Goal: Information Seeking & Learning: Understand process/instructions

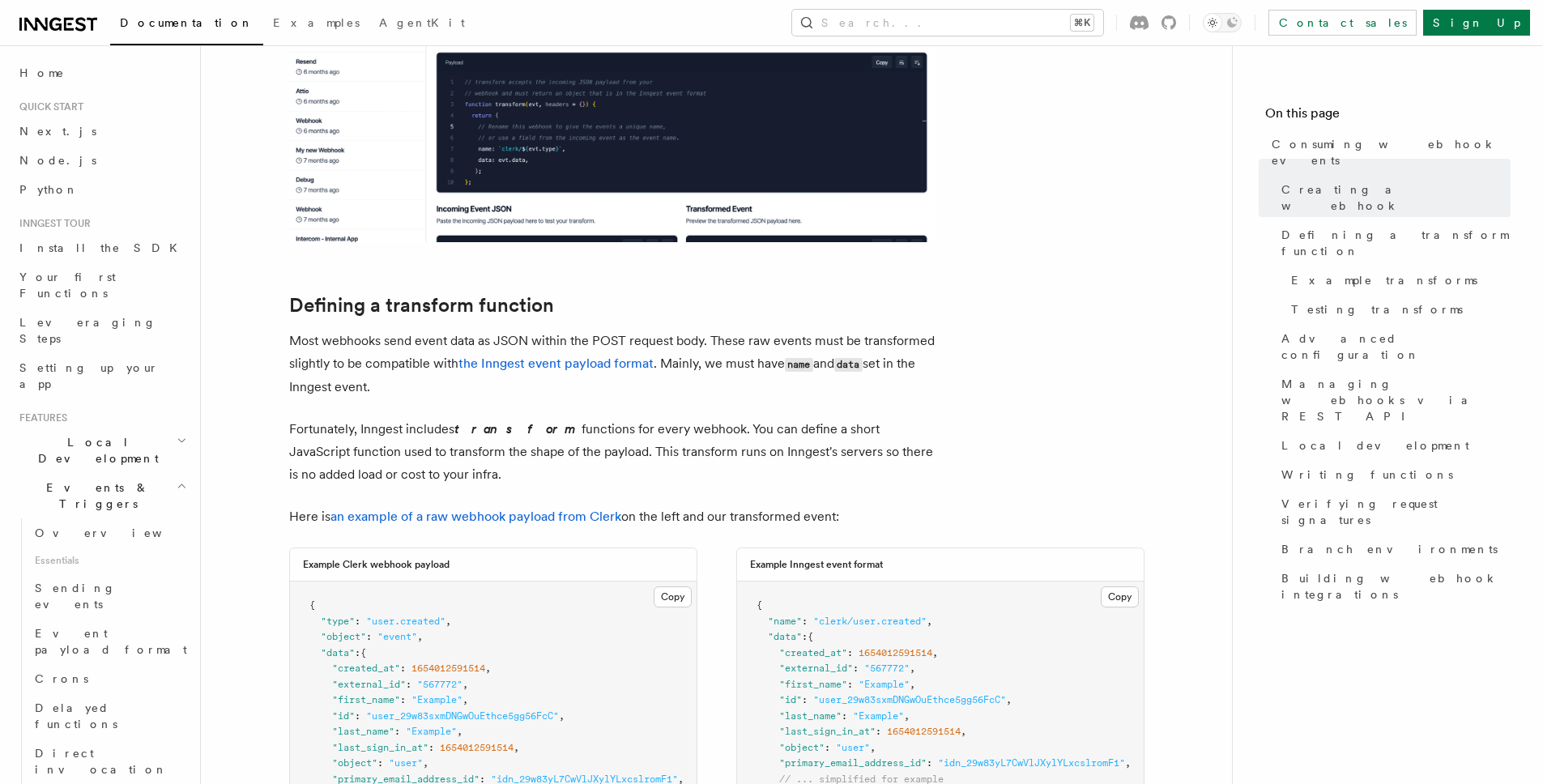
scroll to position [976, 0]
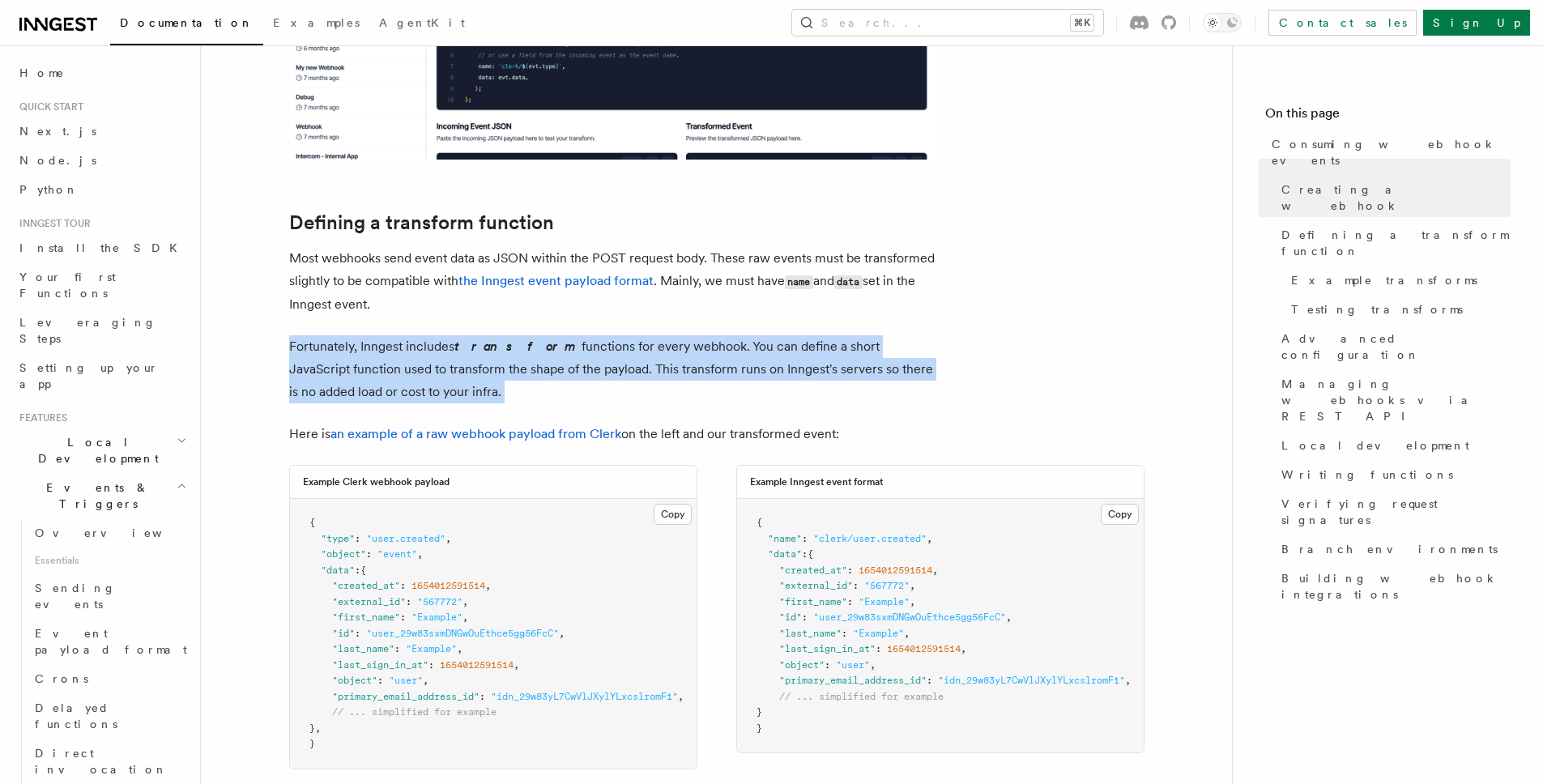
drag, startPoint x: 430, startPoint y: 371, endPoint x: 442, endPoint y: 405, distance: 36.1
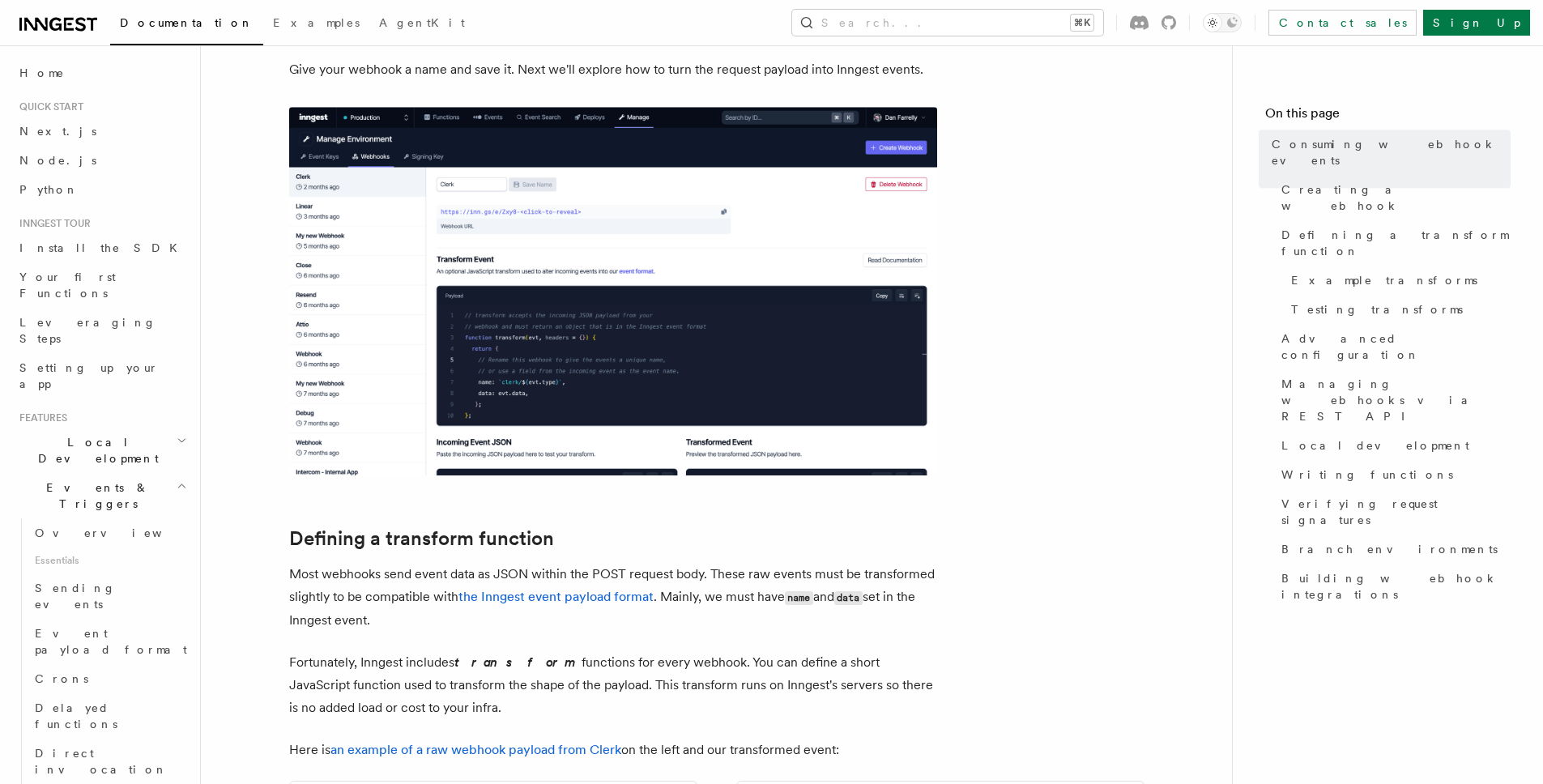
scroll to position [744, 0]
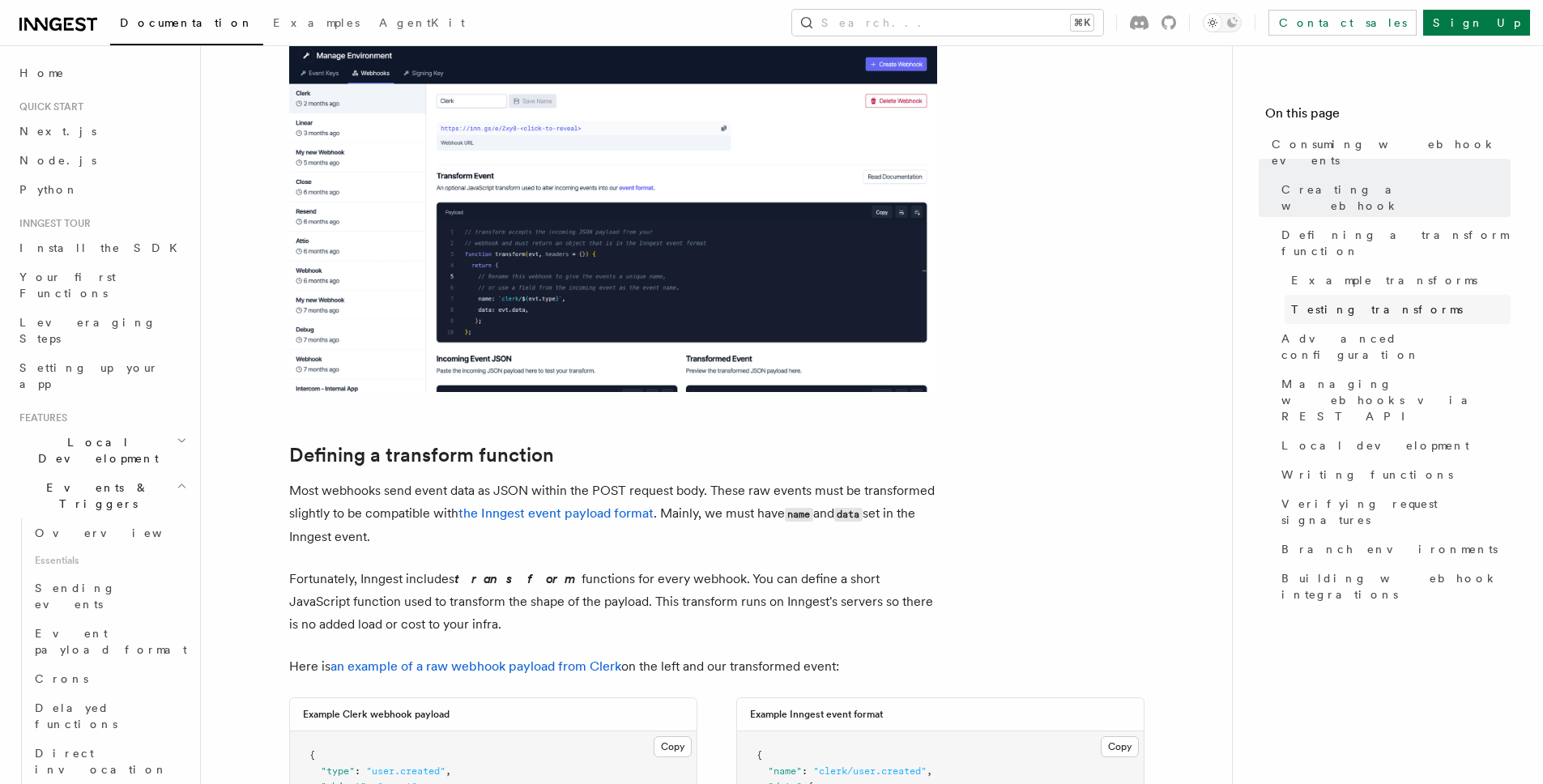
click at [1338, 294] on link "Testing transforms" at bounding box center [1397, 308] width 226 height 29
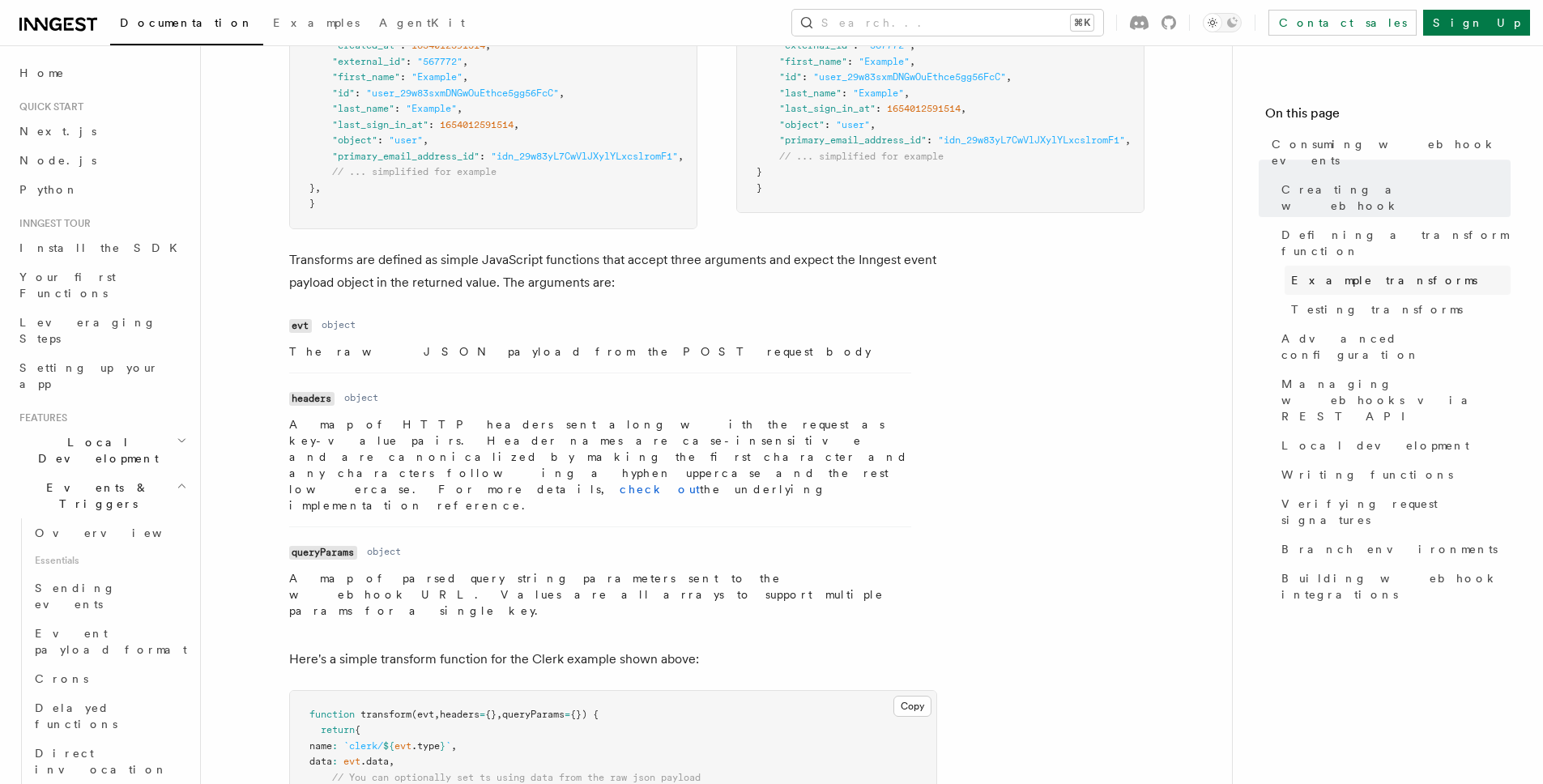
click at [1331, 272] on span "Example transforms" at bounding box center [1384, 279] width 186 height 16
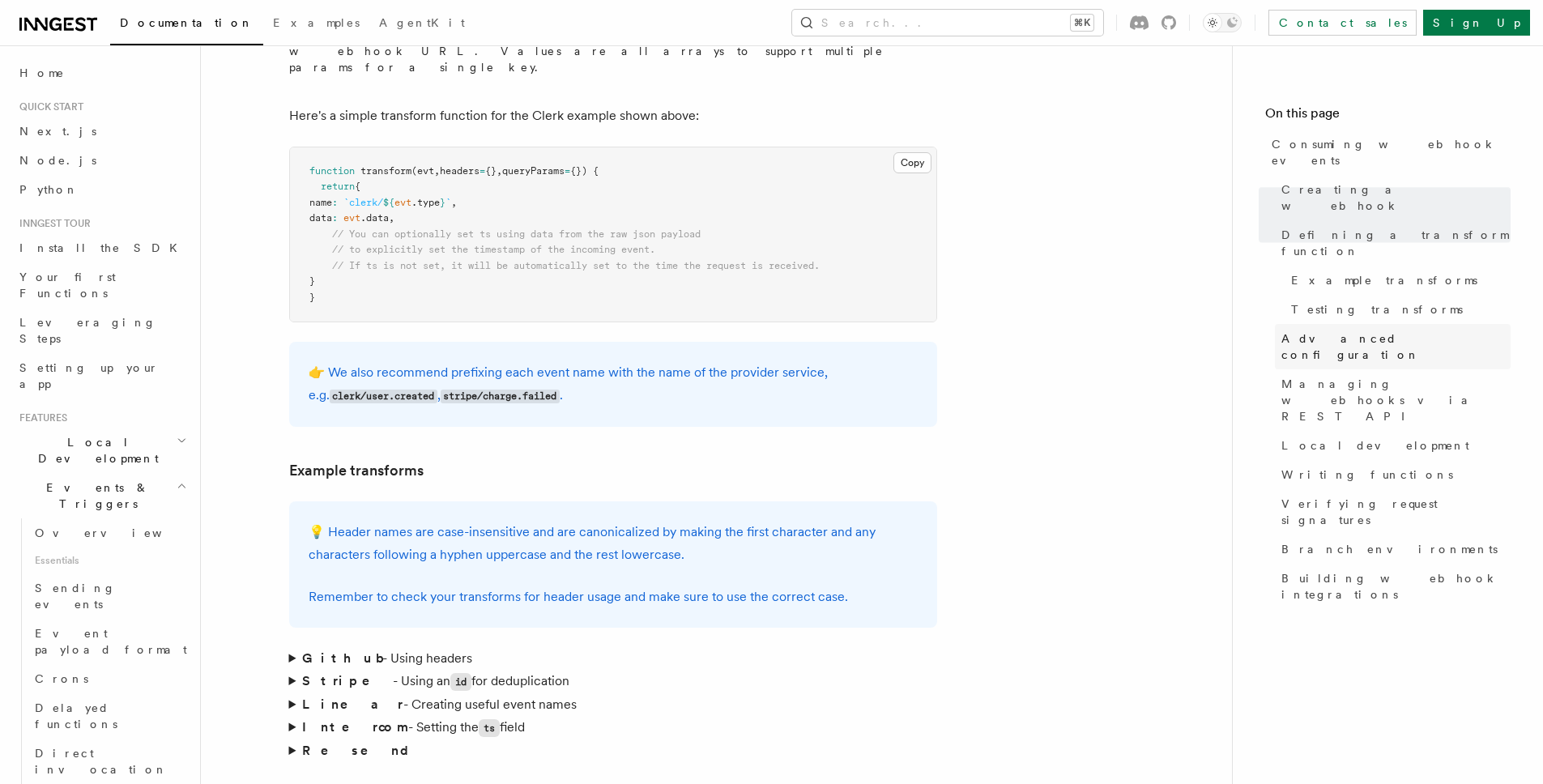
click at [1356, 323] on link "Advanced configuration" at bounding box center [1392, 346] width 235 height 46
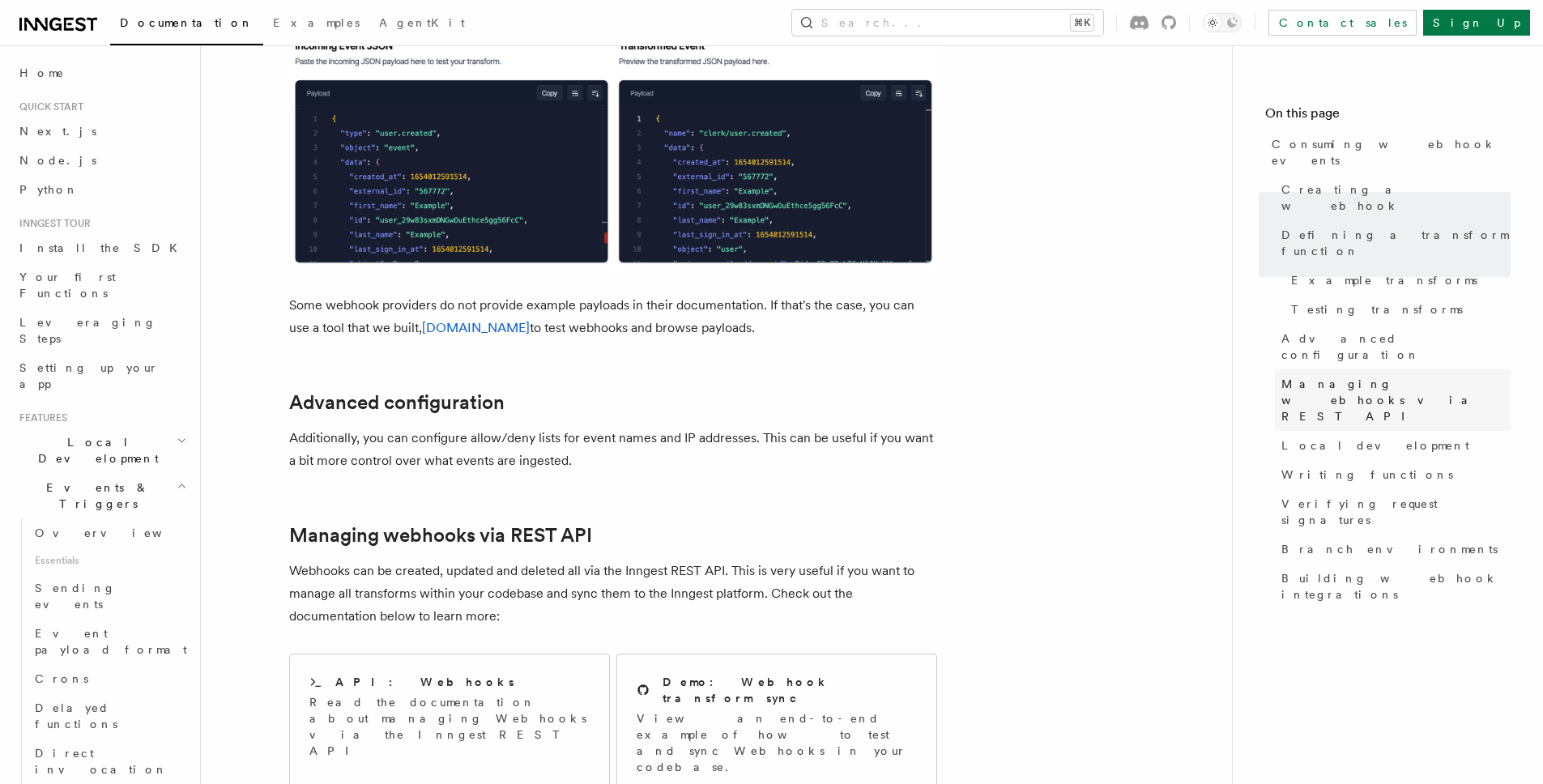
click at [1356, 376] on span "Managing webhooks via REST API" at bounding box center [1396, 400] width 230 height 48
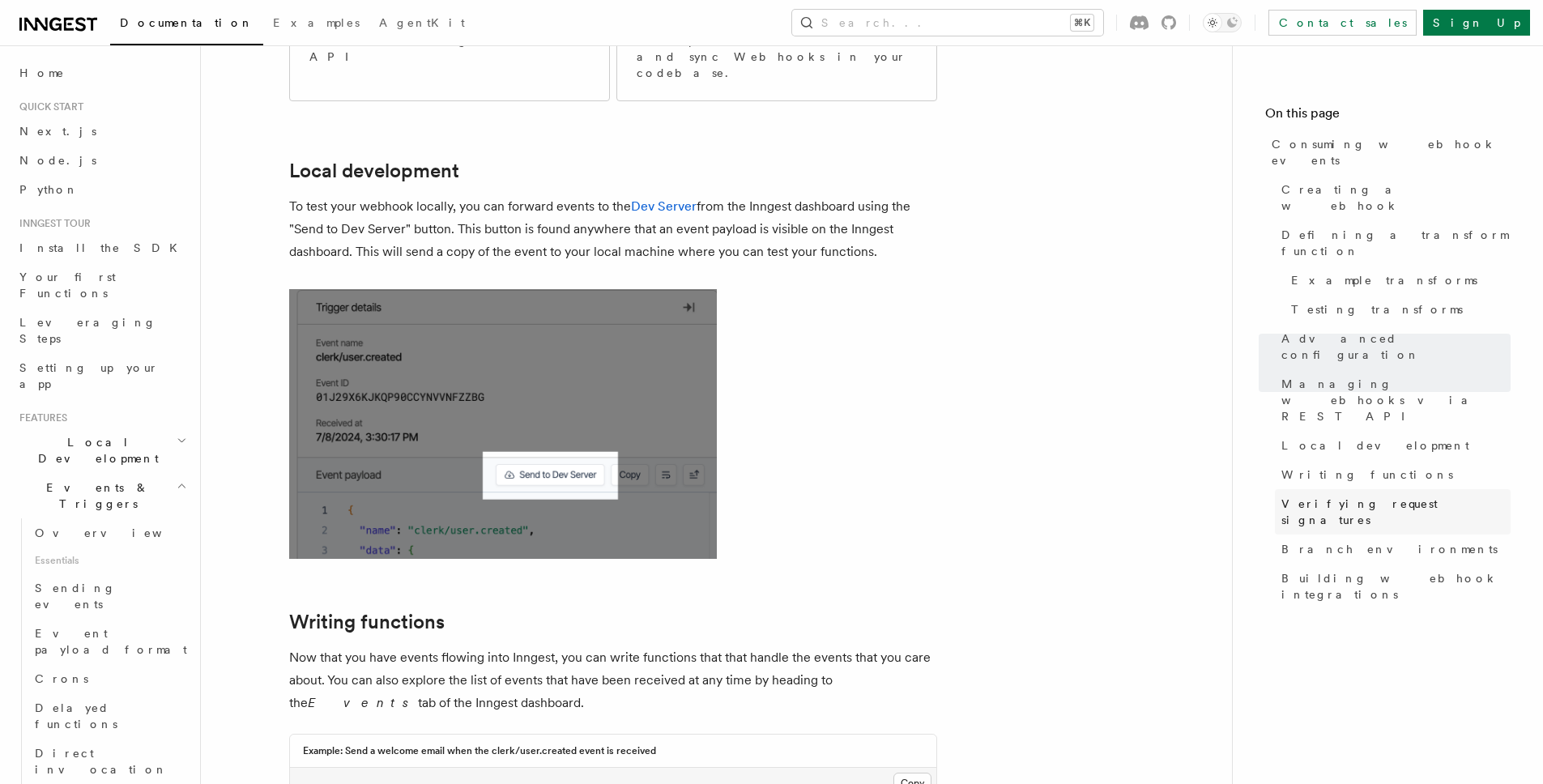
click at [1340, 496] on span "Verifying request signatures" at bounding box center [1396, 511] width 230 height 32
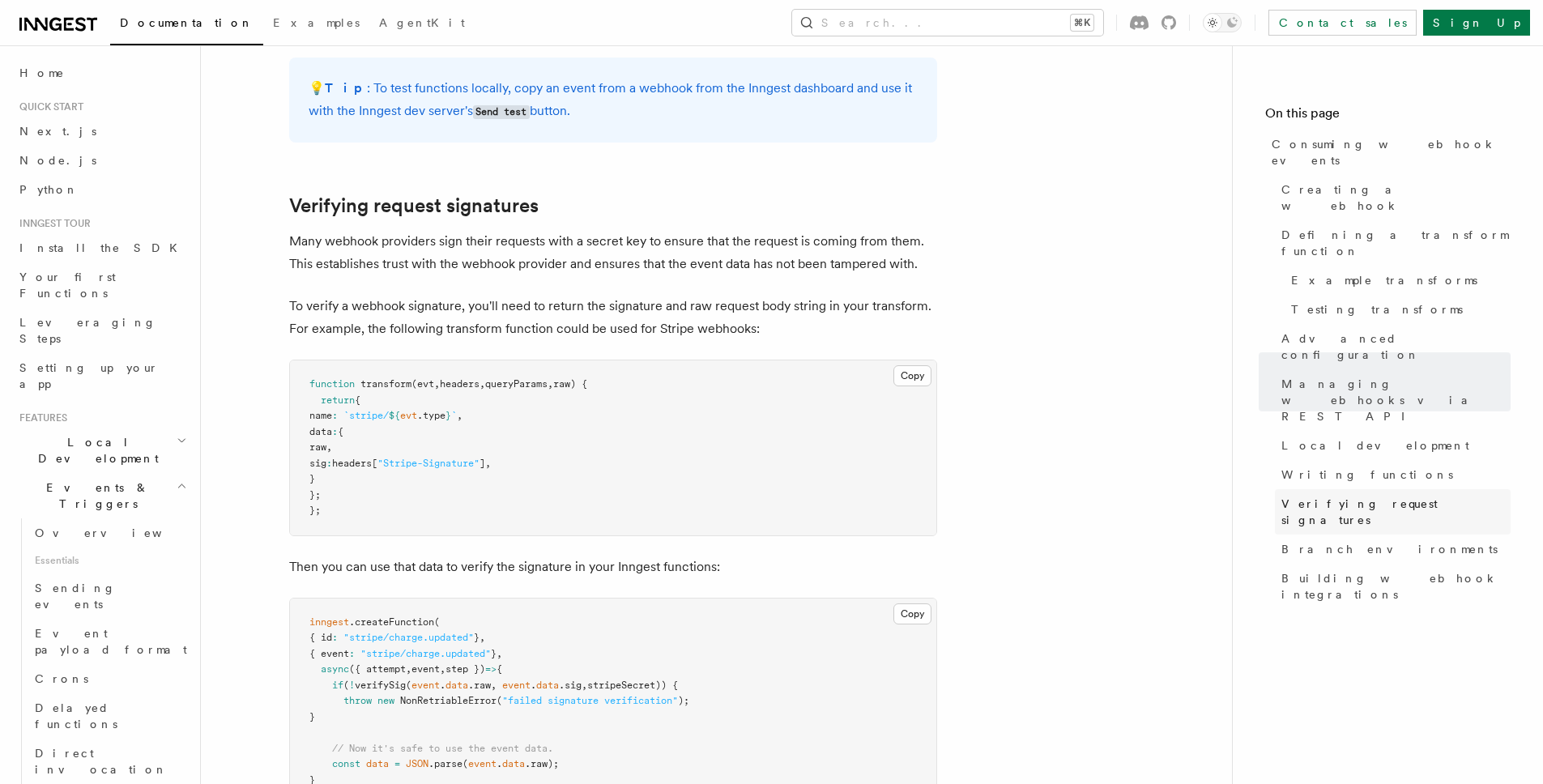
scroll to position [4662, 0]
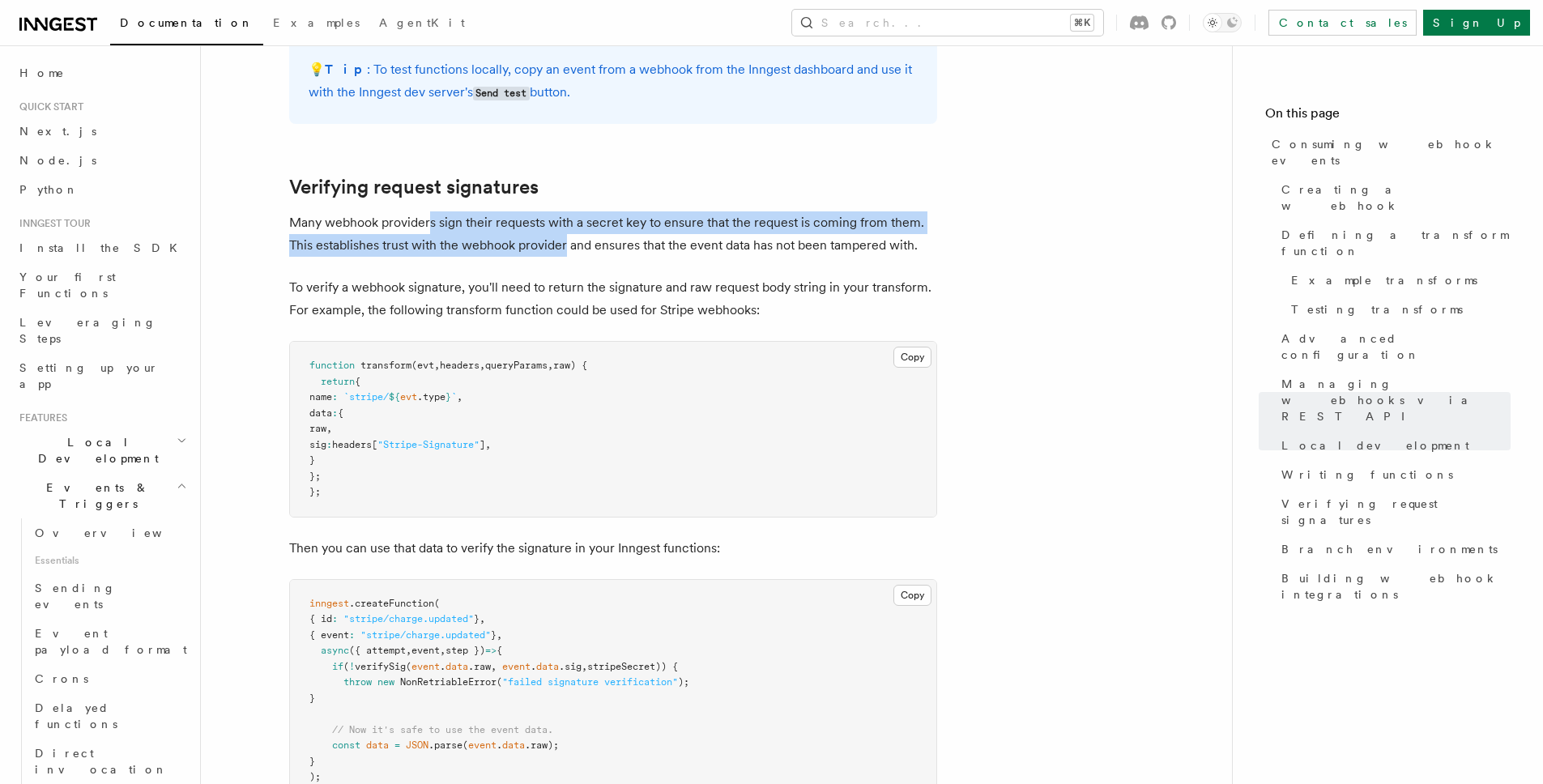
drag, startPoint x: 428, startPoint y: 126, endPoint x: 565, endPoint y: 150, distance: 139.1
click at [565, 211] on p "Many webhook providers sign their requests with a secret key to ensure that the…" at bounding box center [613, 234] width 648 height 46
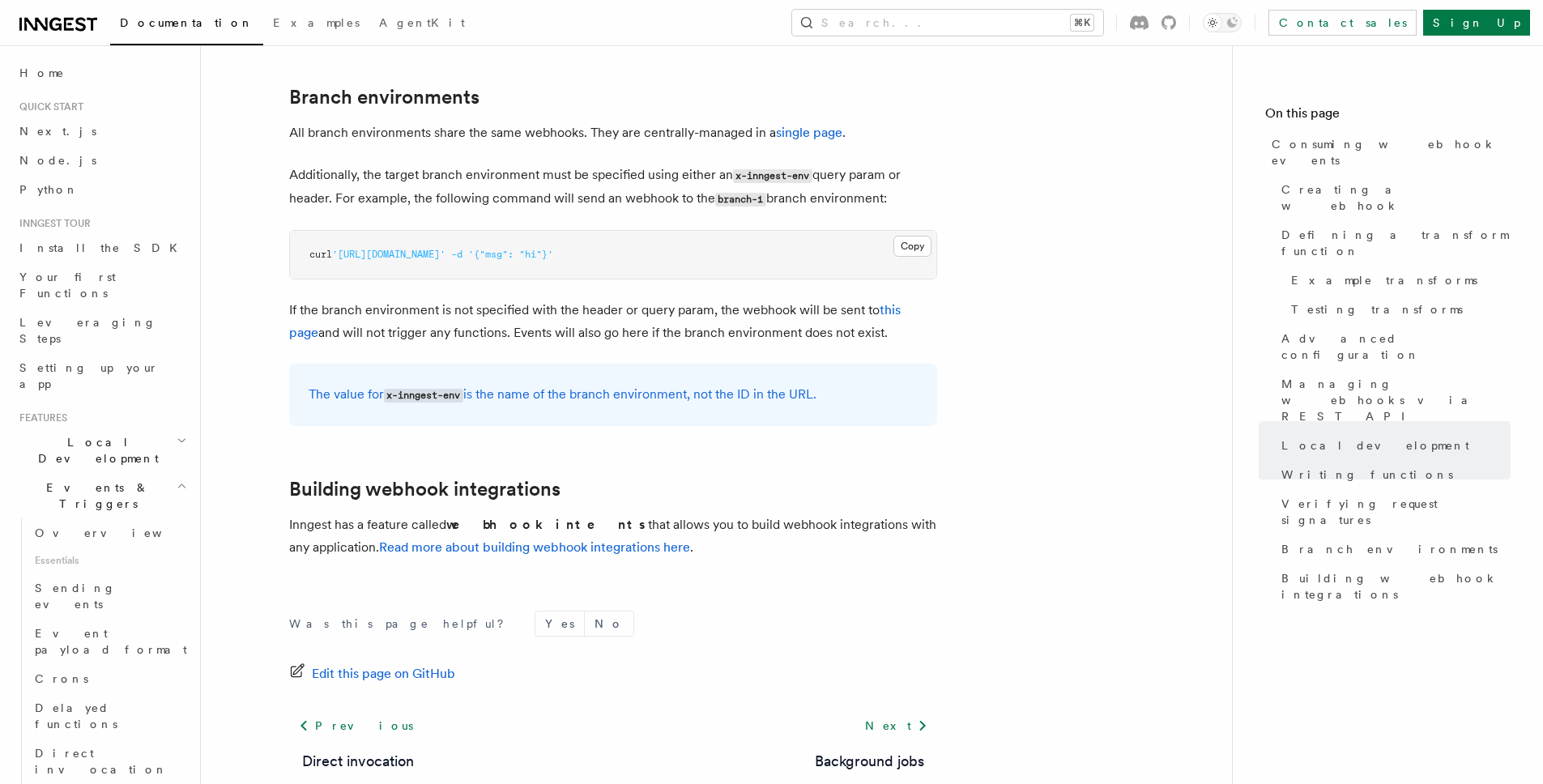
scroll to position [5030, 0]
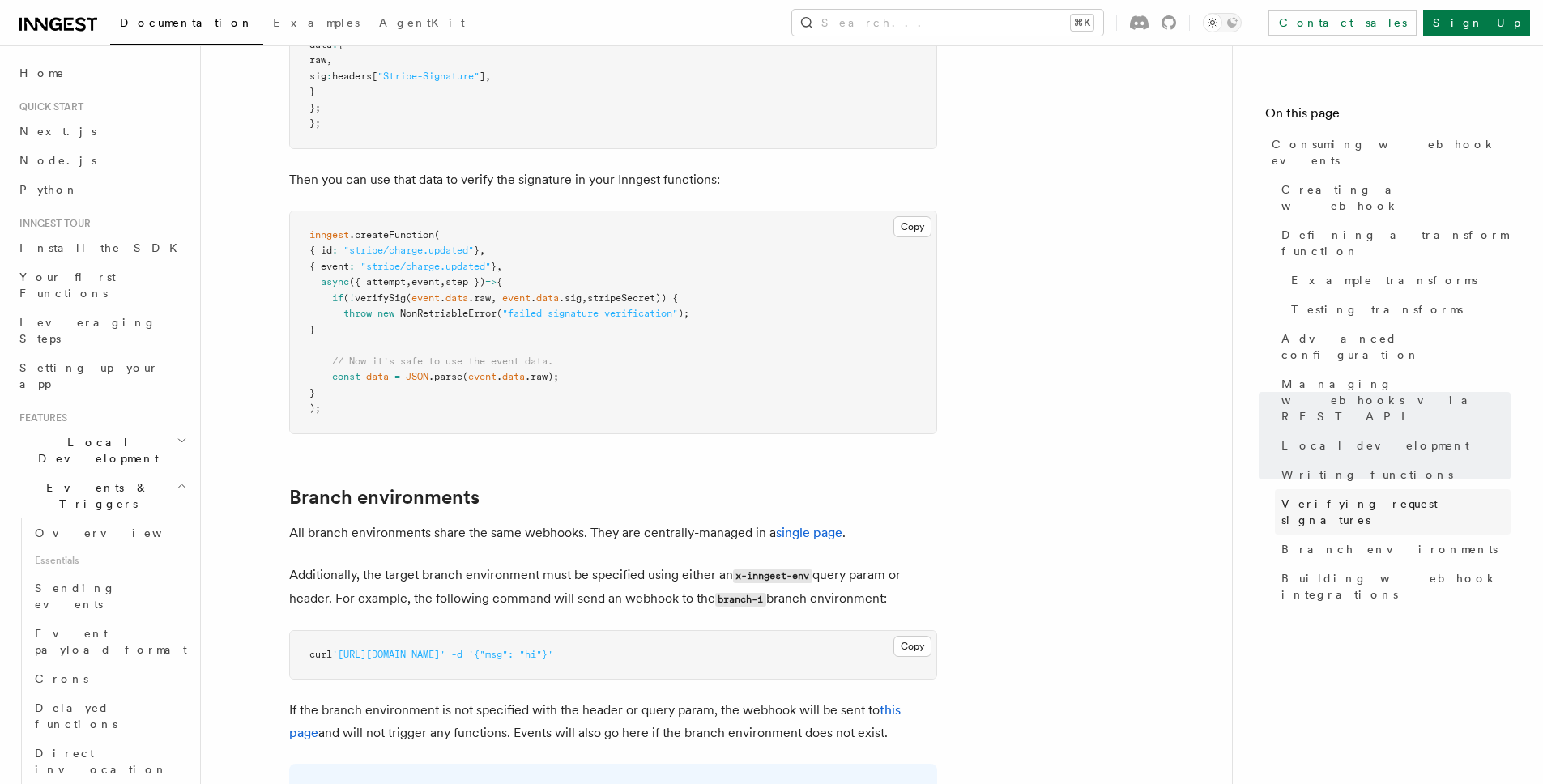
click at [1367, 496] on span "Verifying request signatures" at bounding box center [1396, 511] width 230 height 32
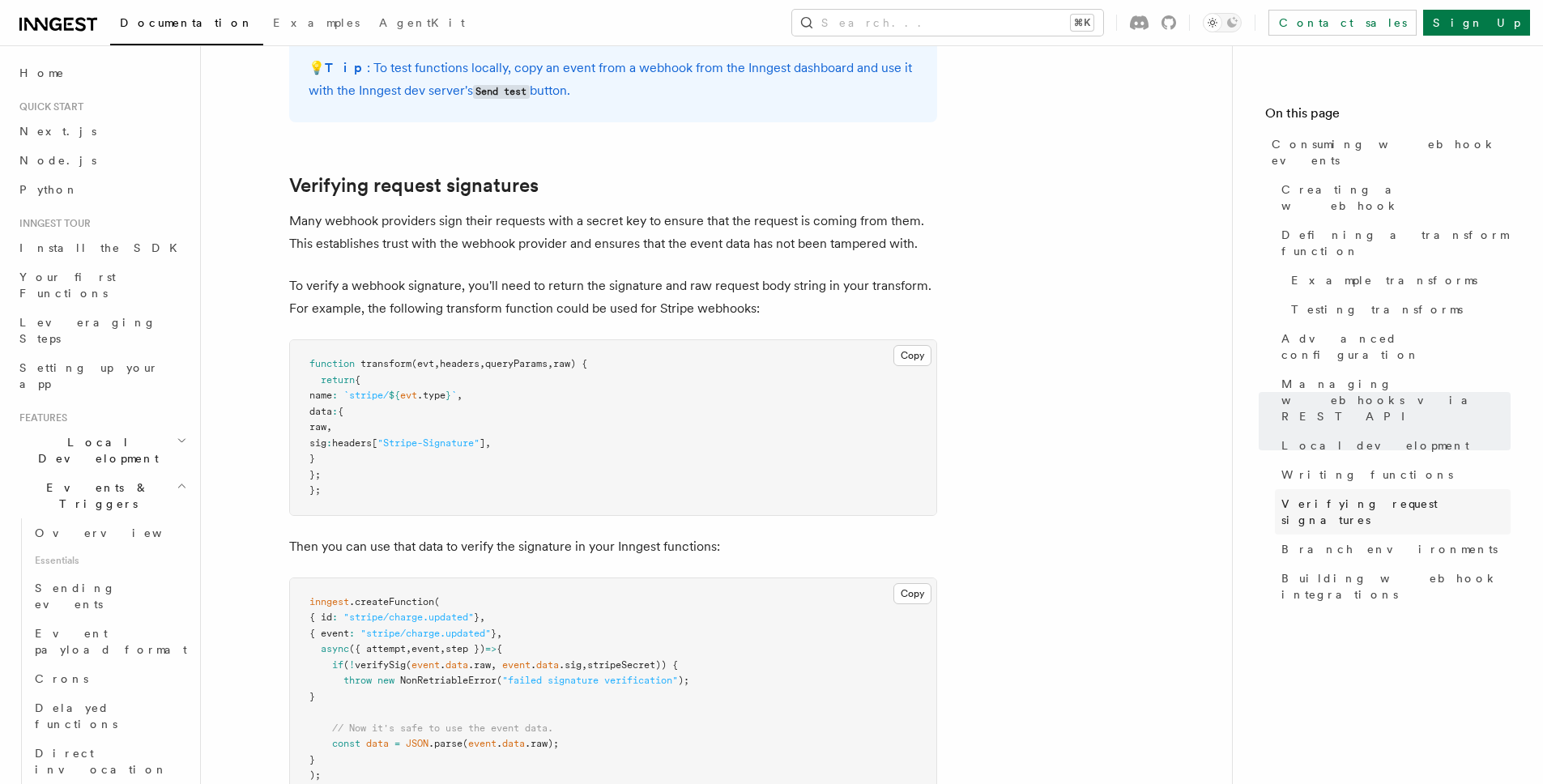
scroll to position [4662, 0]
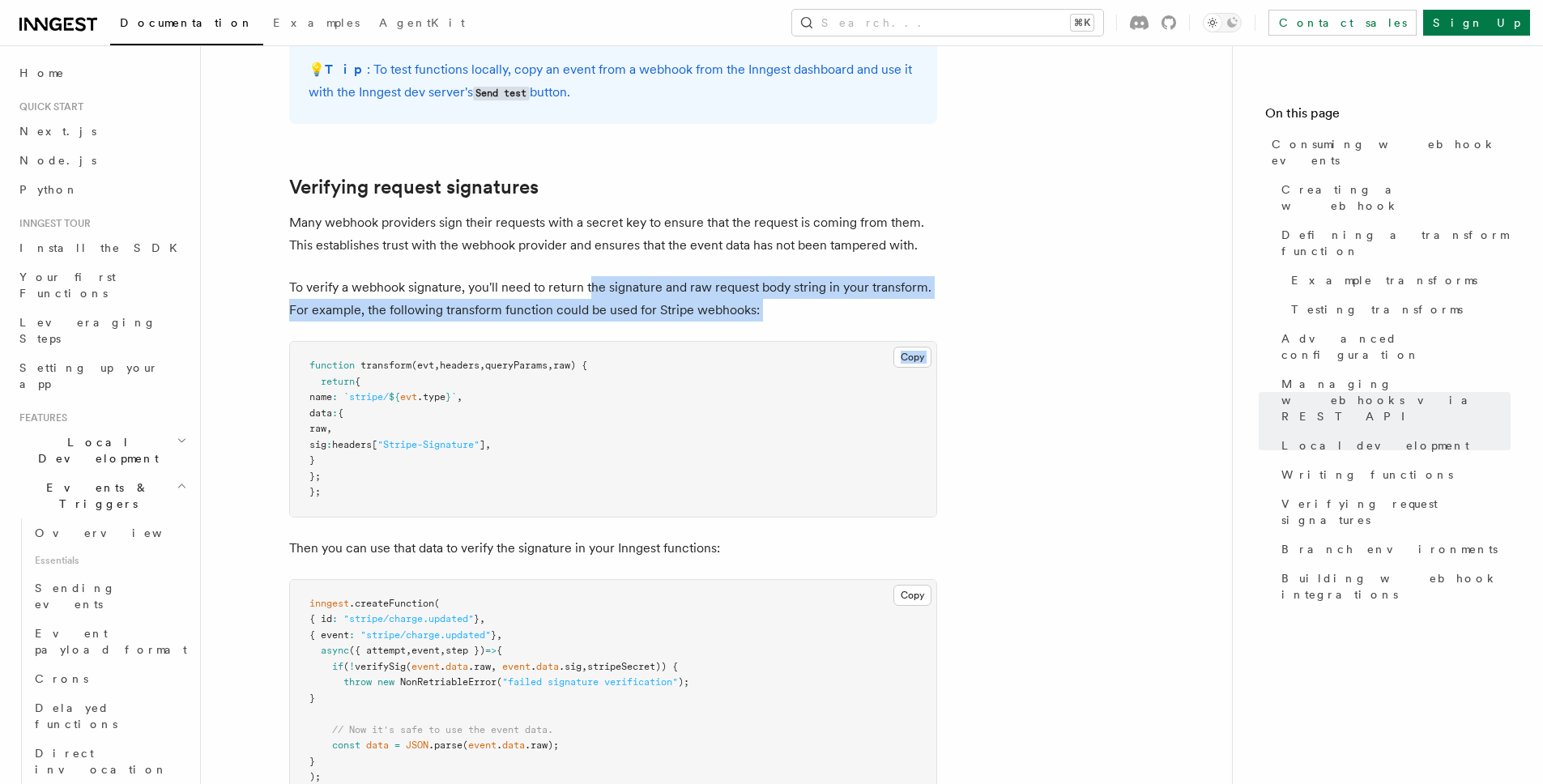
drag, startPoint x: 587, startPoint y: 179, endPoint x: 608, endPoint y: 223, distance: 48.8
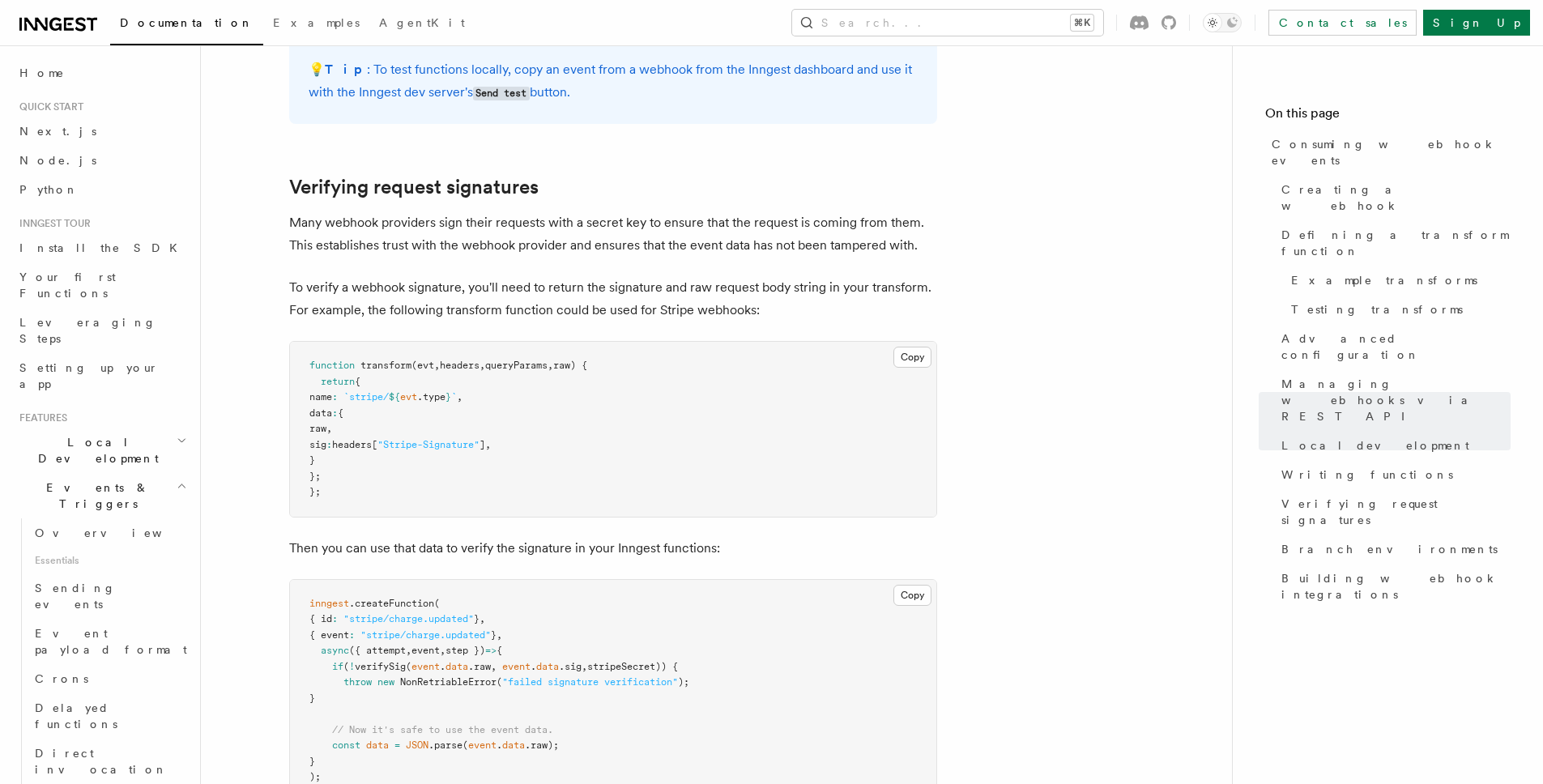
click at [547, 211] on p "Many webhook providers sign their requests with a secret key to ensure that the…" at bounding box center [613, 234] width 648 height 46
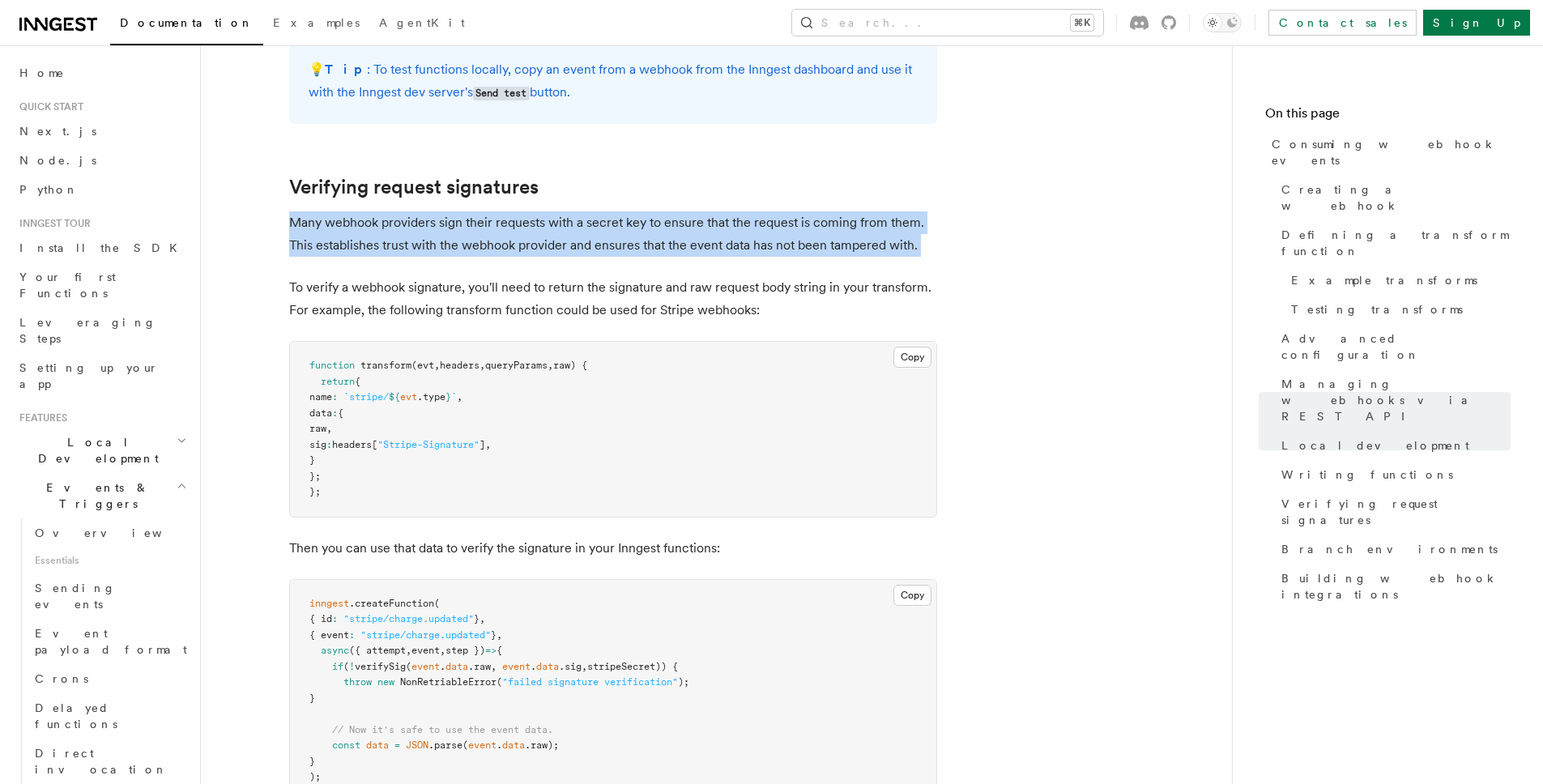
click at [547, 211] on p "Many webhook providers sign their requests with a secret key to ensure that the…" at bounding box center [613, 234] width 648 height 46
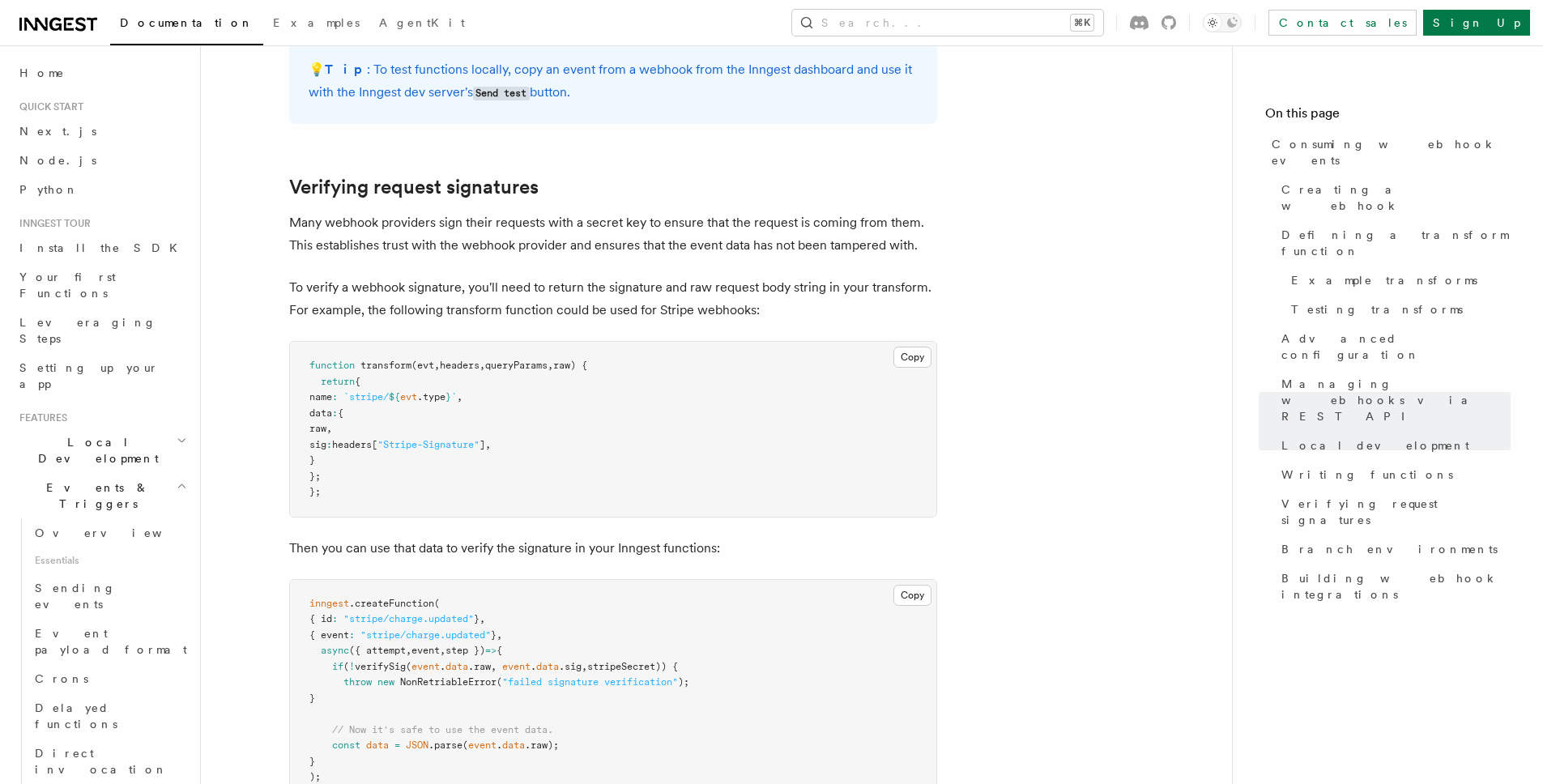
click at [542, 276] on p "To verify a webhook signature, you'll need to return the signature and raw requ…" at bounding box center [613, 298] width 648 height 46
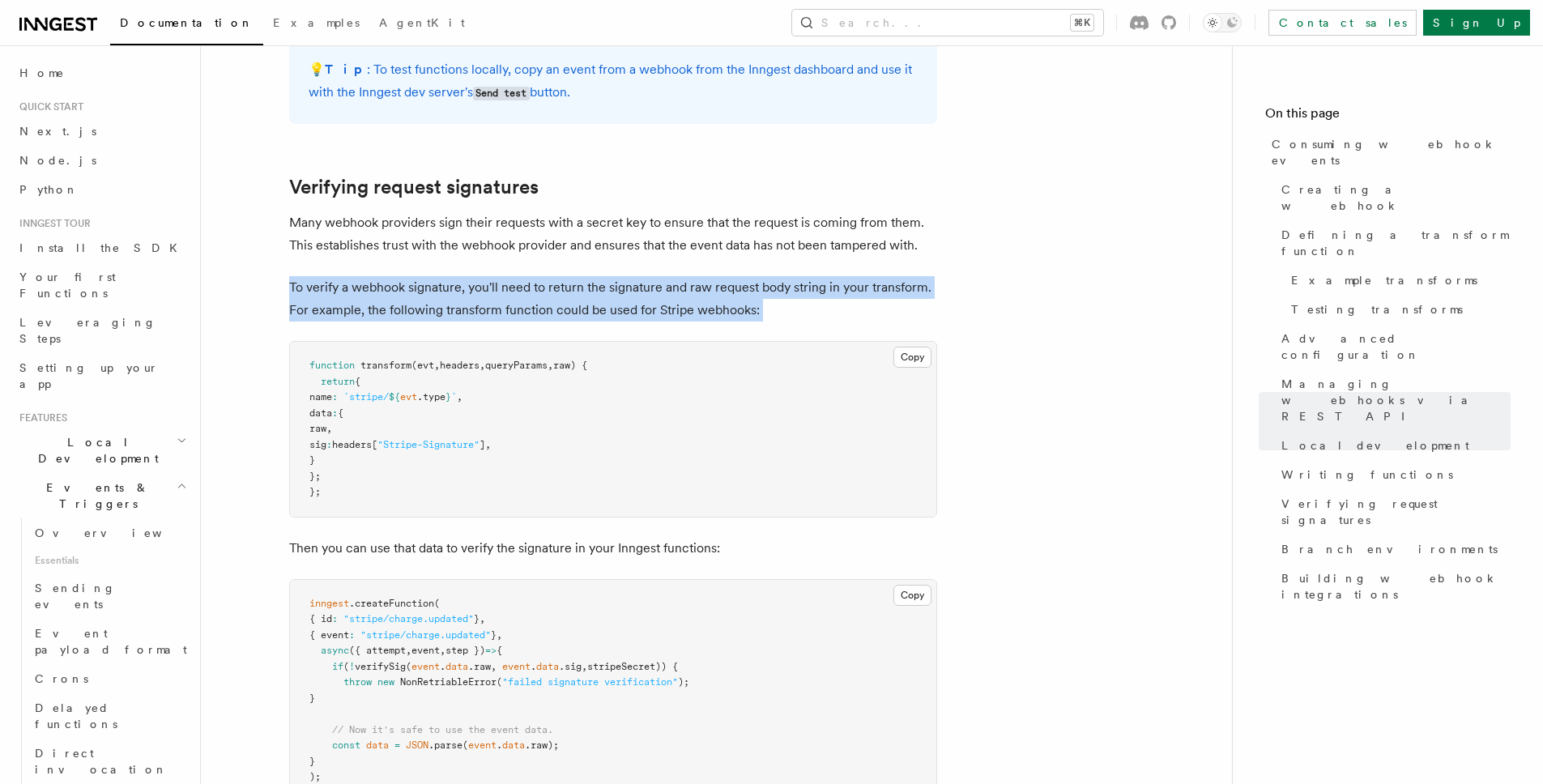
click at [542, 276] on p "To verify a webhook signature, you'll need to return the signature and raw requ…" at bounding box center [613, 298] width 648 height 46
drag, startPoint x: 523, startPoint y: 201, endPoint x: 565, endPoint y: 230, distance: 51.0
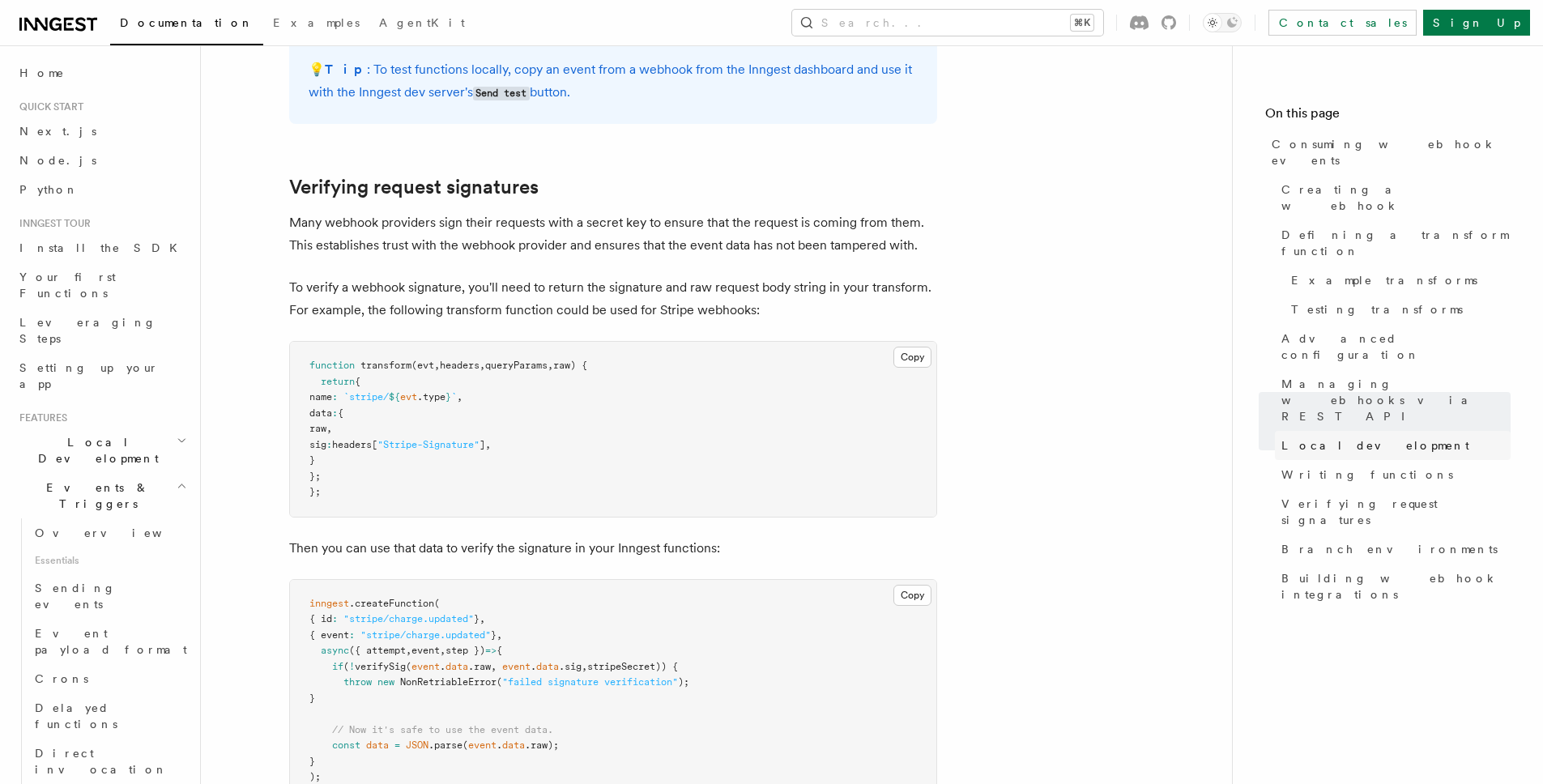
click at [1333, 437] on span "Local development" at bounding box center [1375, 445] width 188 height 16
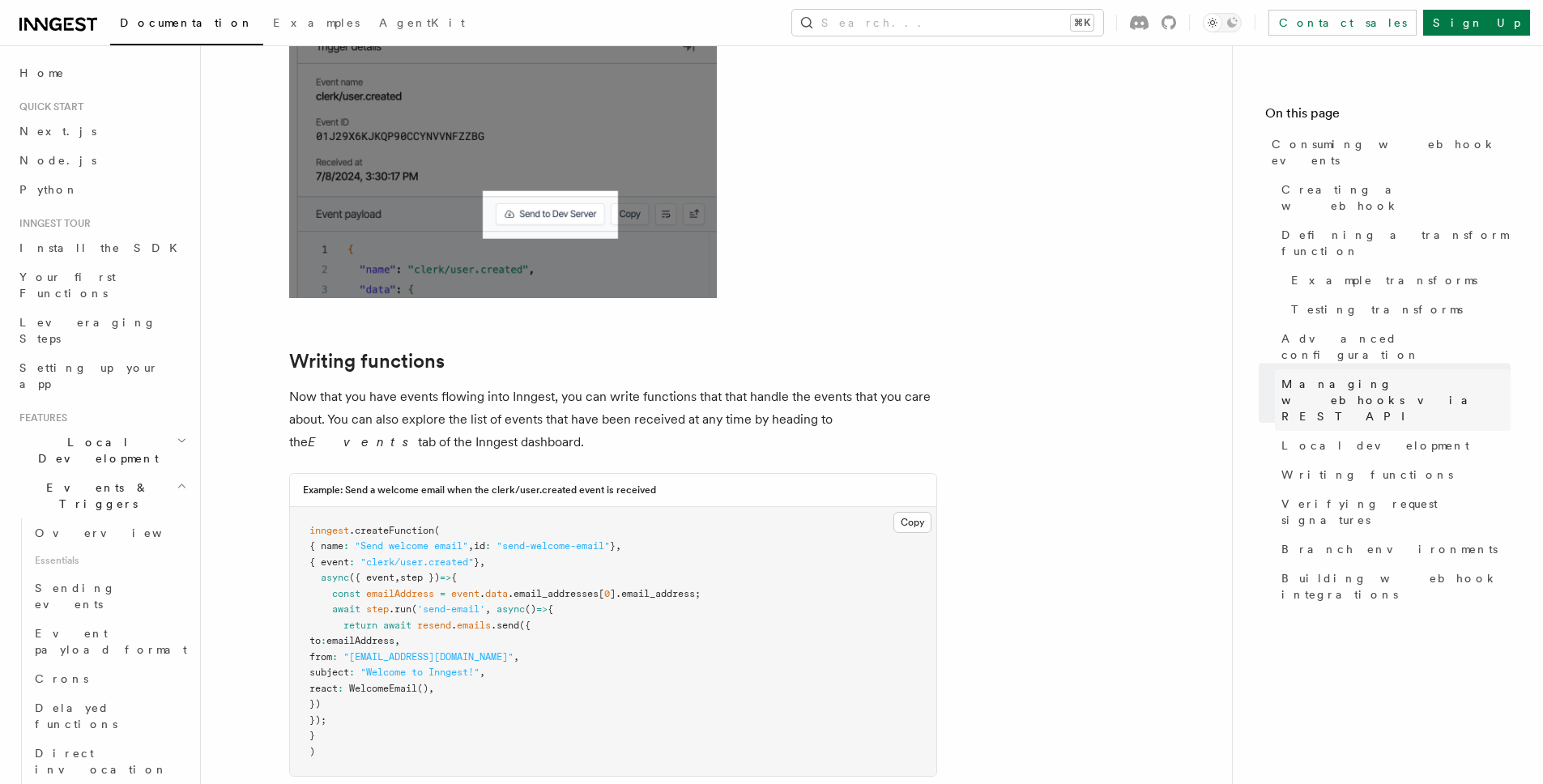
click at [1362, 376] on span "Managing webhooks via REST API" at bounding box center [1396, 400] width 230 height 48
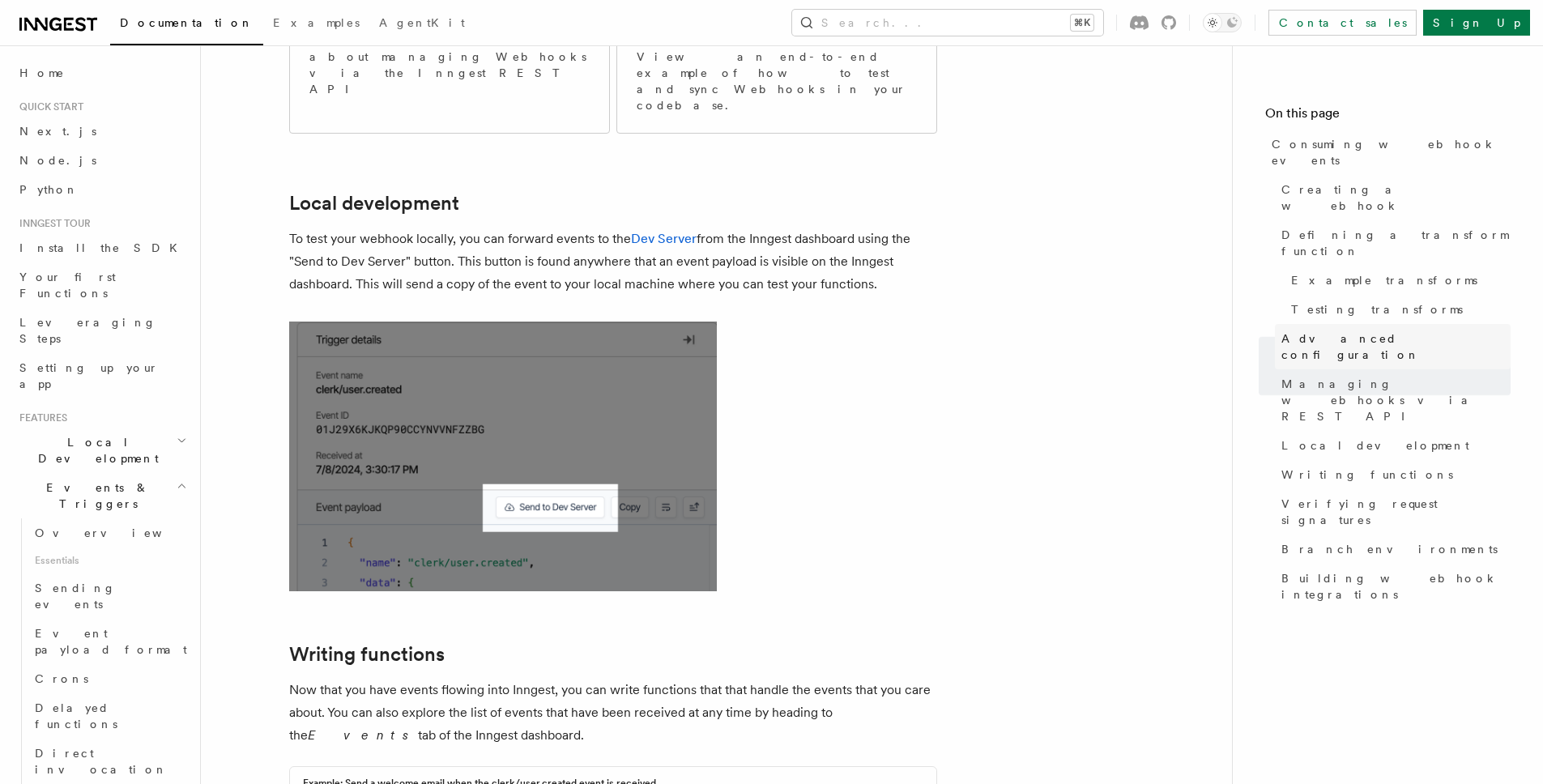
click at [1362, 330] on span "Advanced configuration" at bounding box center [1396, 346] width 230 height 32
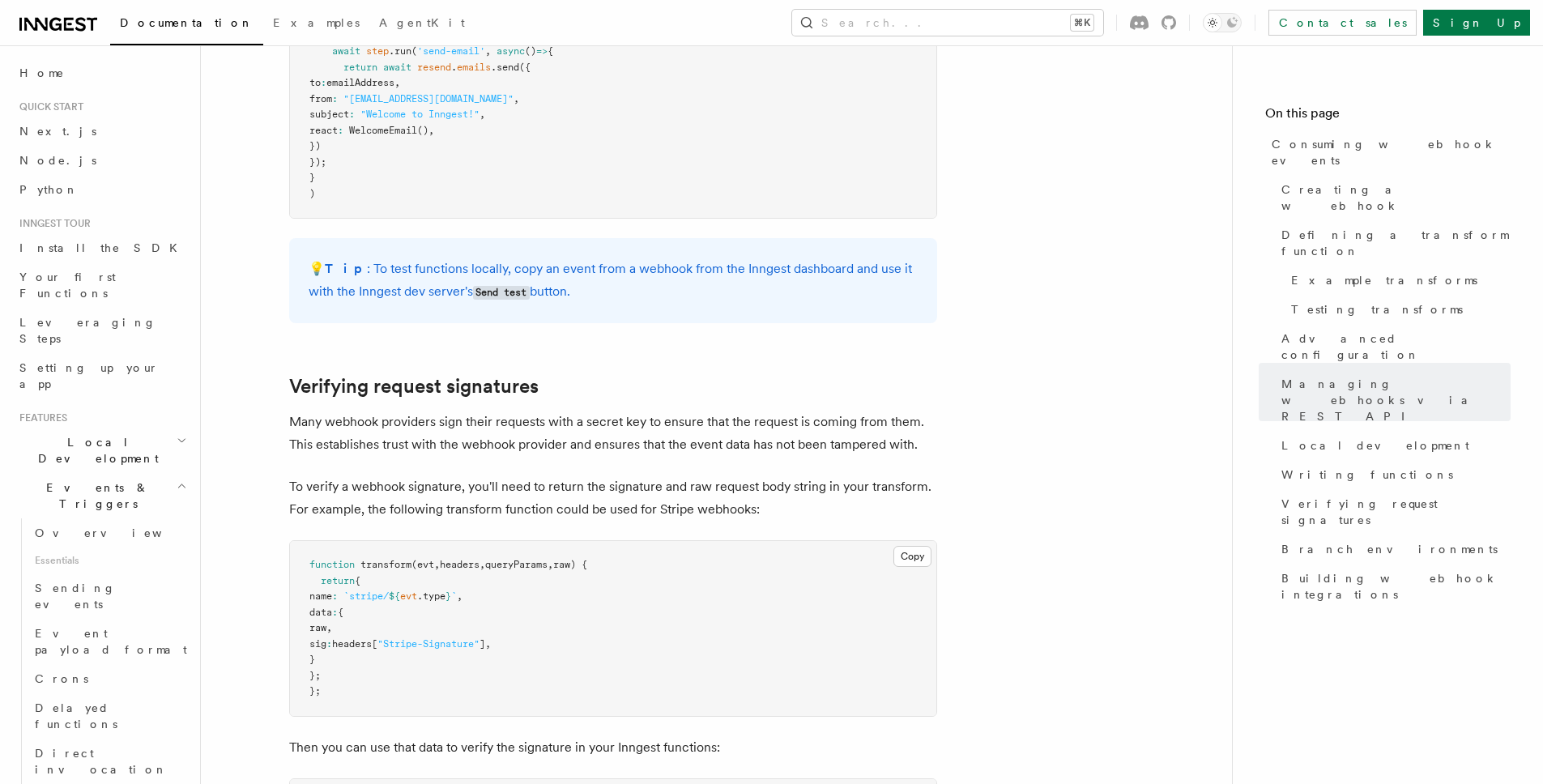
scroll to position [4713, 0]
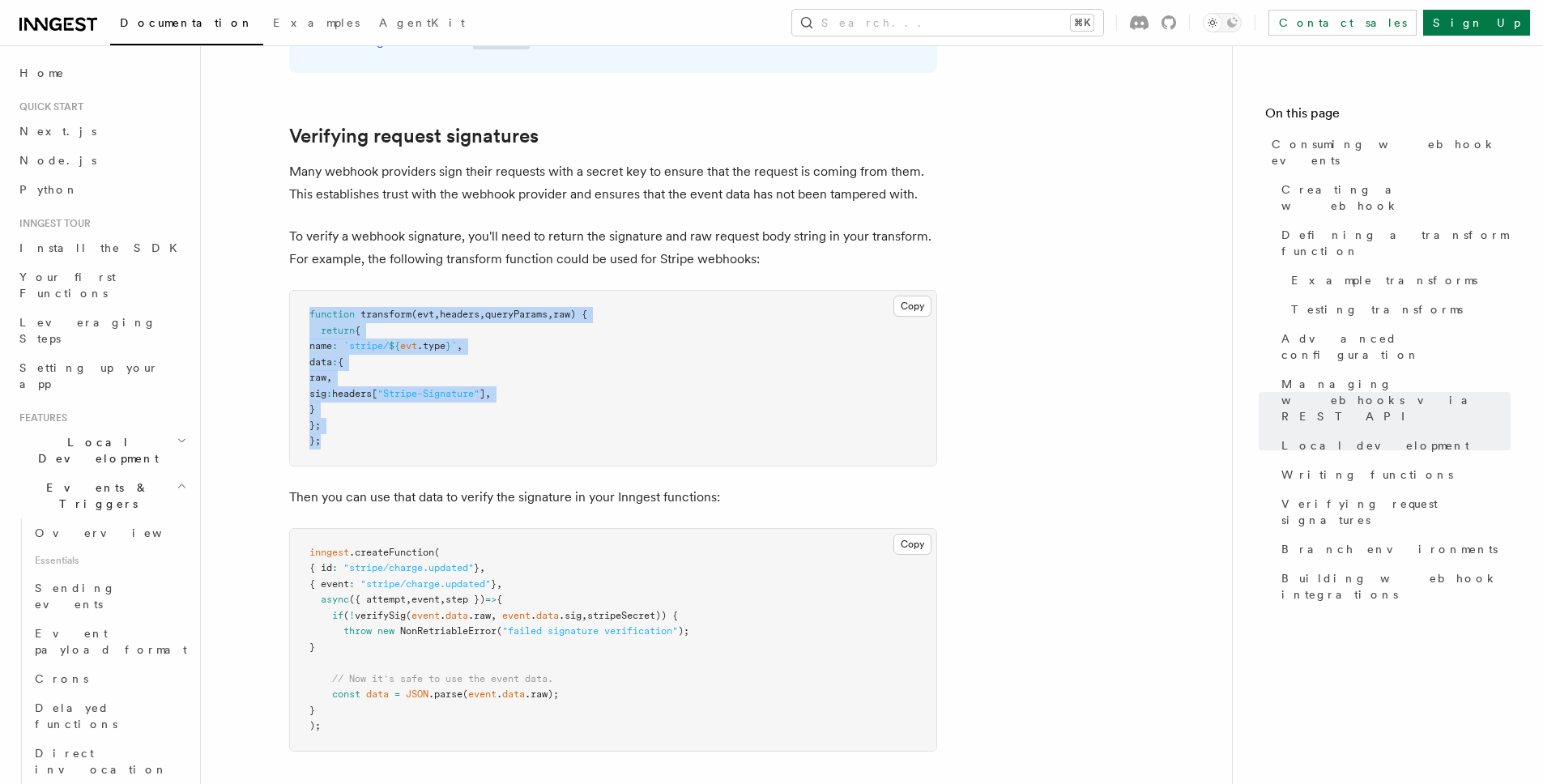
drag, startPoint x: 334, startPoint y: 349, endPoint x: 290, endPoint y: 214, distance: 142.0
click at [290, 291] on pre "function transform (evt , headers , queryParams , raw) { return { name : `strip…" at bounding box center [613, 378] width 646 height 175
click at [328, 291] on pre "function transform (evt , headers , queryParams , raw) { return { name : `strip…" at bounding box center [613, 378] width 646 height 175
drag, startPoint x: 312, startPoint y: 200, endPoint x: 429, endPoint y: 357, distance: 195.8
click at [429, 357] on pre "function transform (evt , headers , queryParams , raw) { return { name : `strip…" at bounding box center [613, 378] width 646 height 175
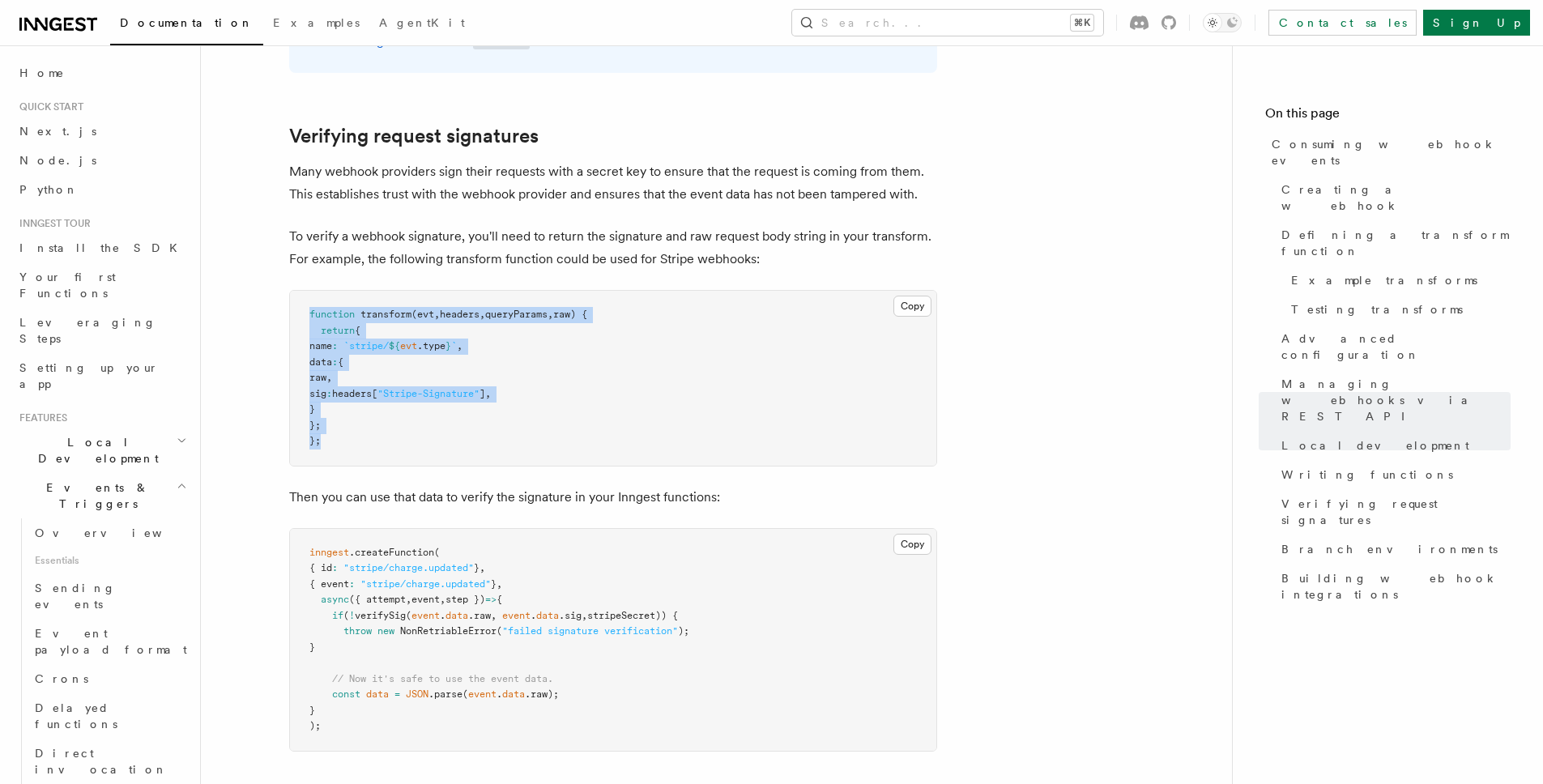
click at [432, 355] on pre "function transform (evt , headers , queryParams , raw) { return { name : `strip…" at bounding box center [613, 378] width 646 height 175
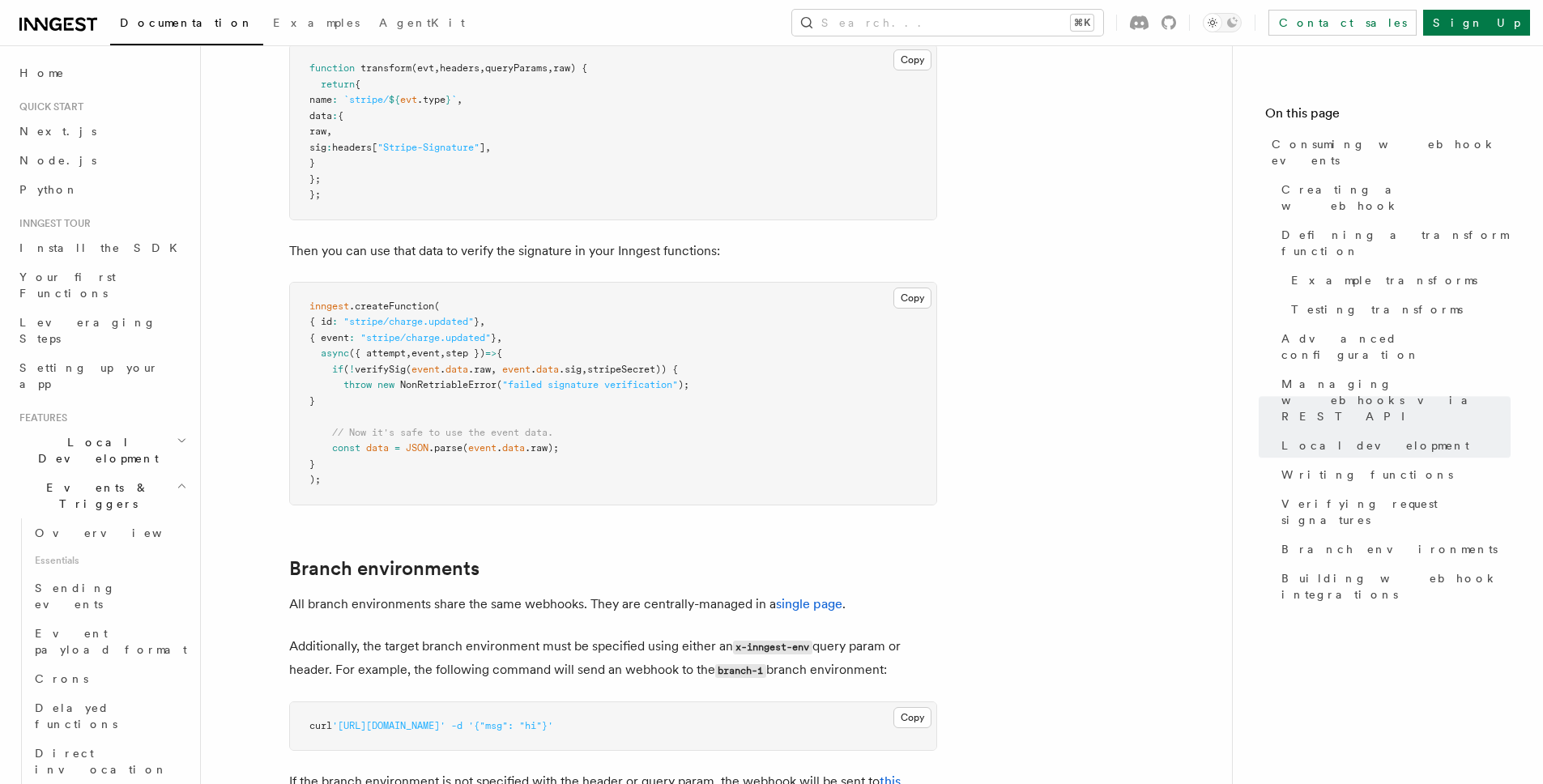
scroll to position [5323, 0]
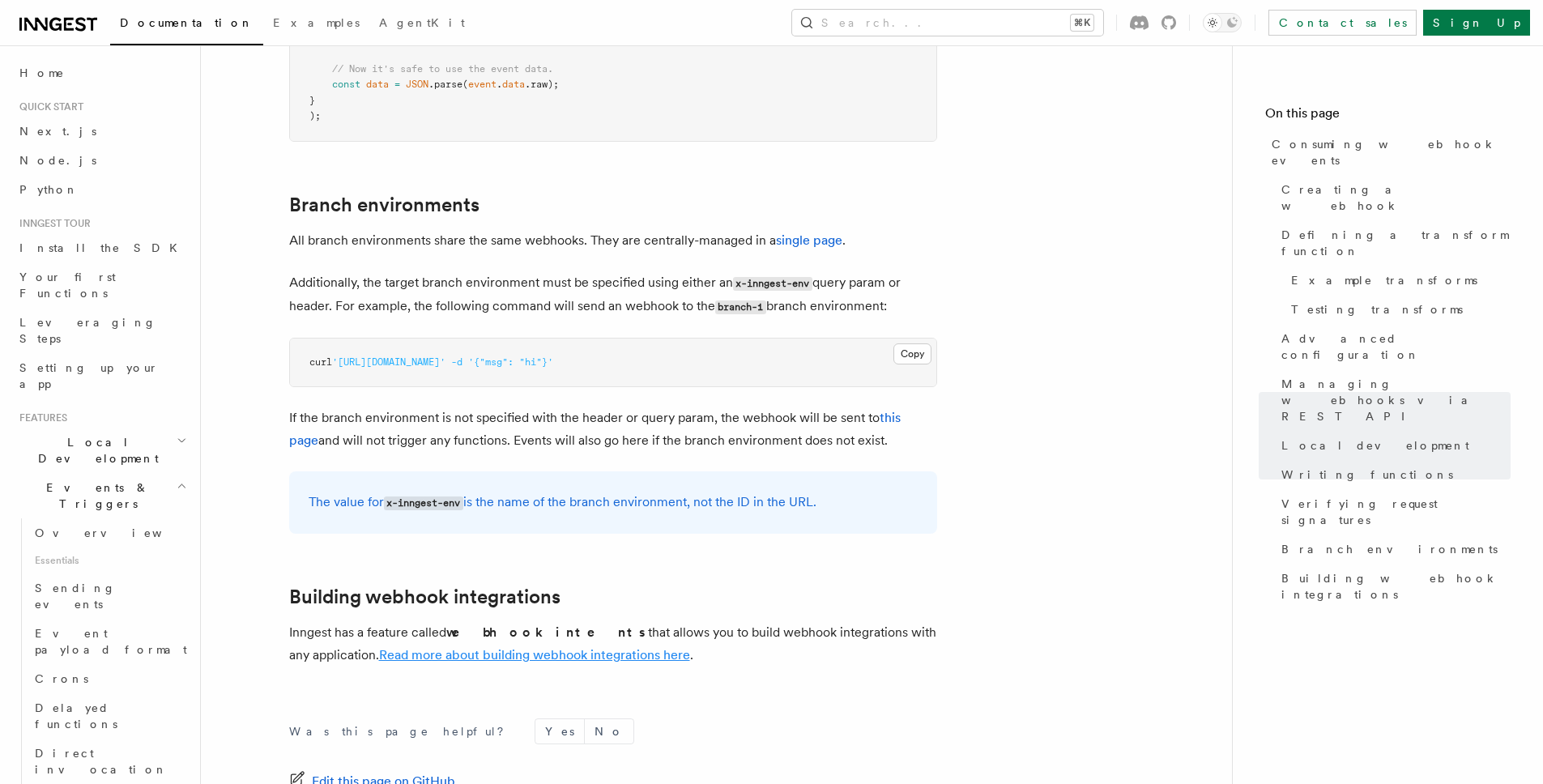
click at [499, 647] on link "Read more about building webhook integrations here" at bounding box center [535, 654] width 311 height 15
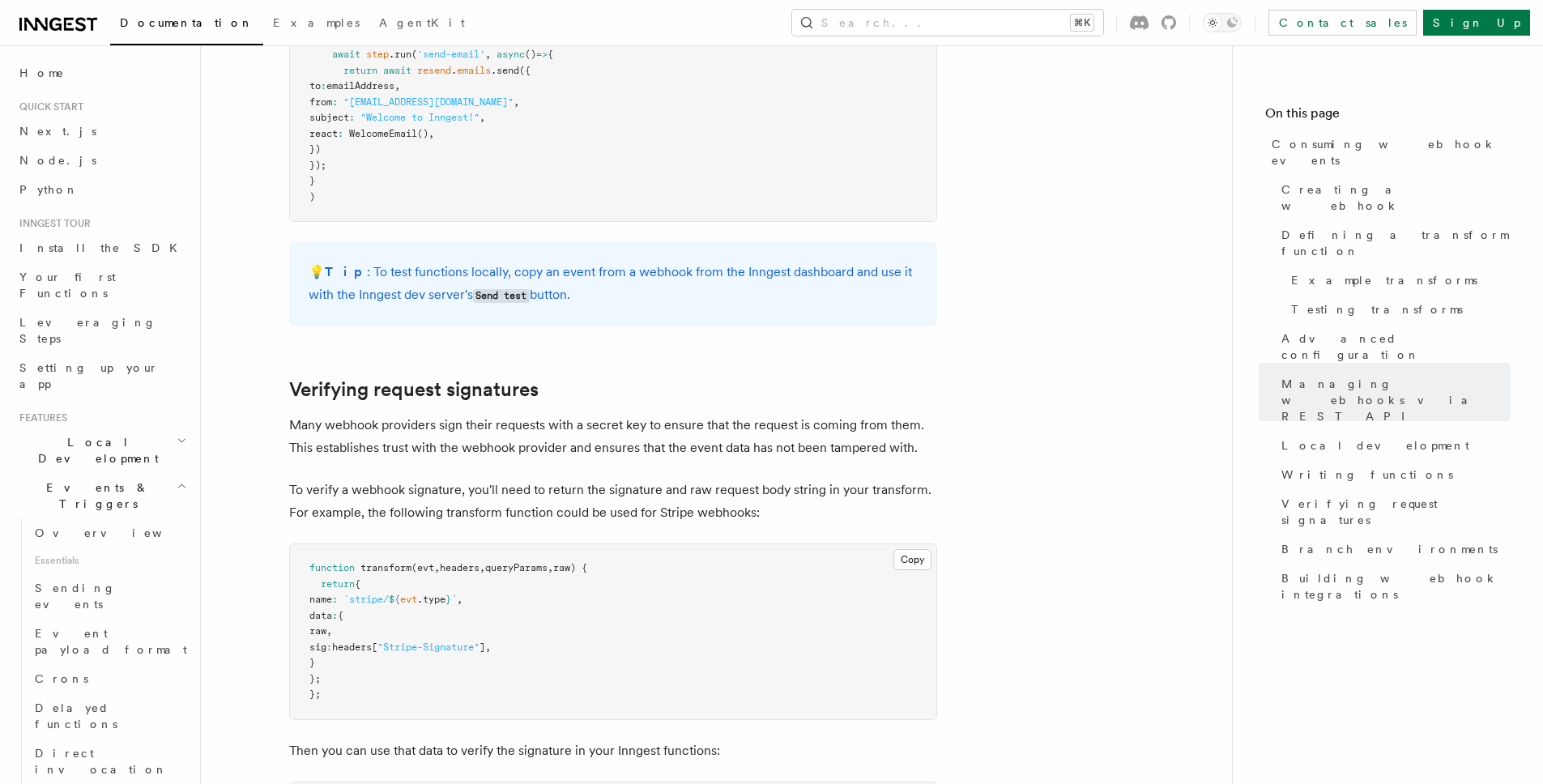
scroll to position [4532, 0]
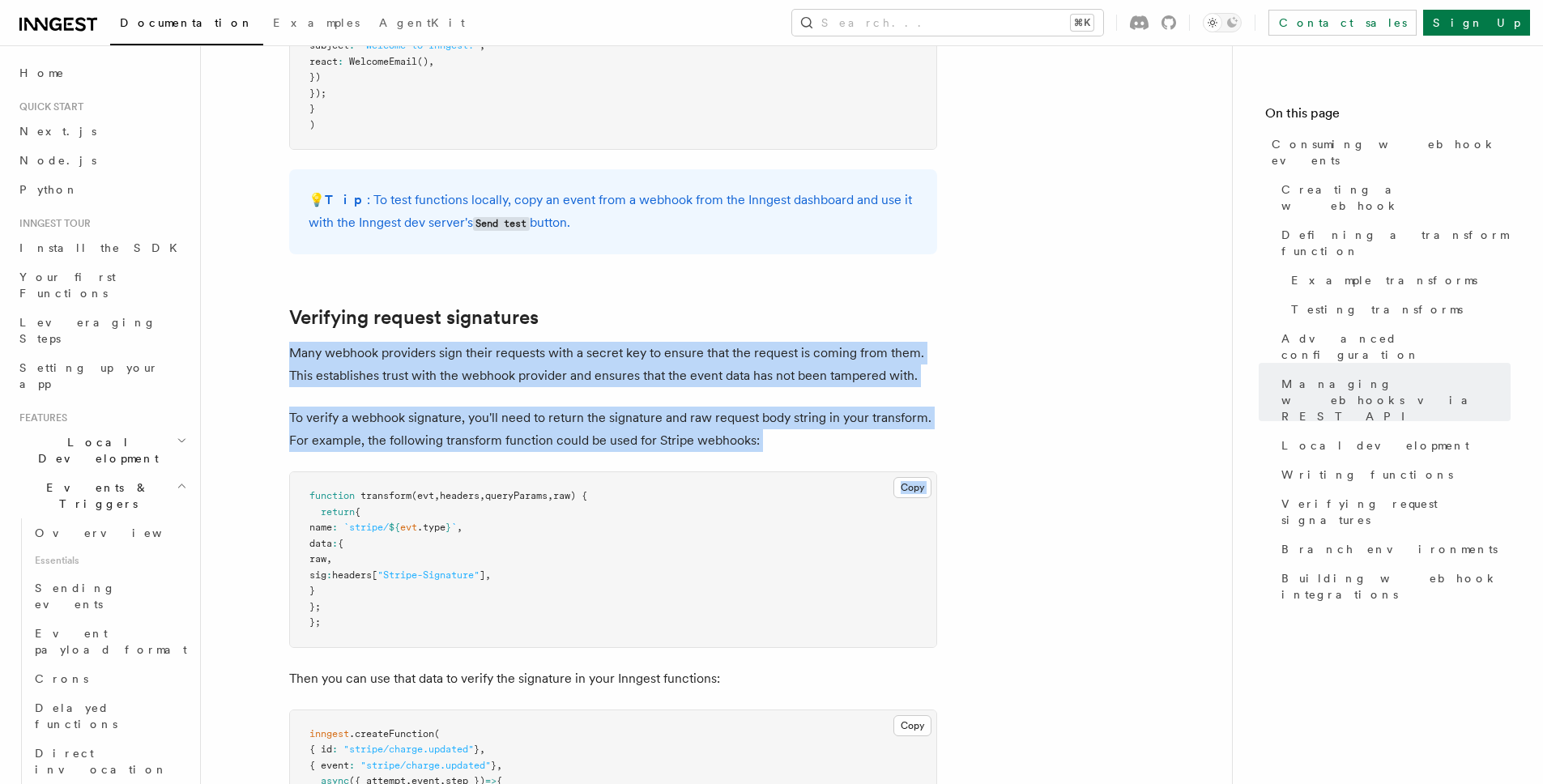
drag, startPoint x: 354, startPoint y: 235, endPoint x: 419, endPoint y: 355, distance: 136.5
click at [430, 407] on p "To verify a webhook signature, you'll need to return the signature and raw requ…" at bounding box center [613, 429] width 648 height 46
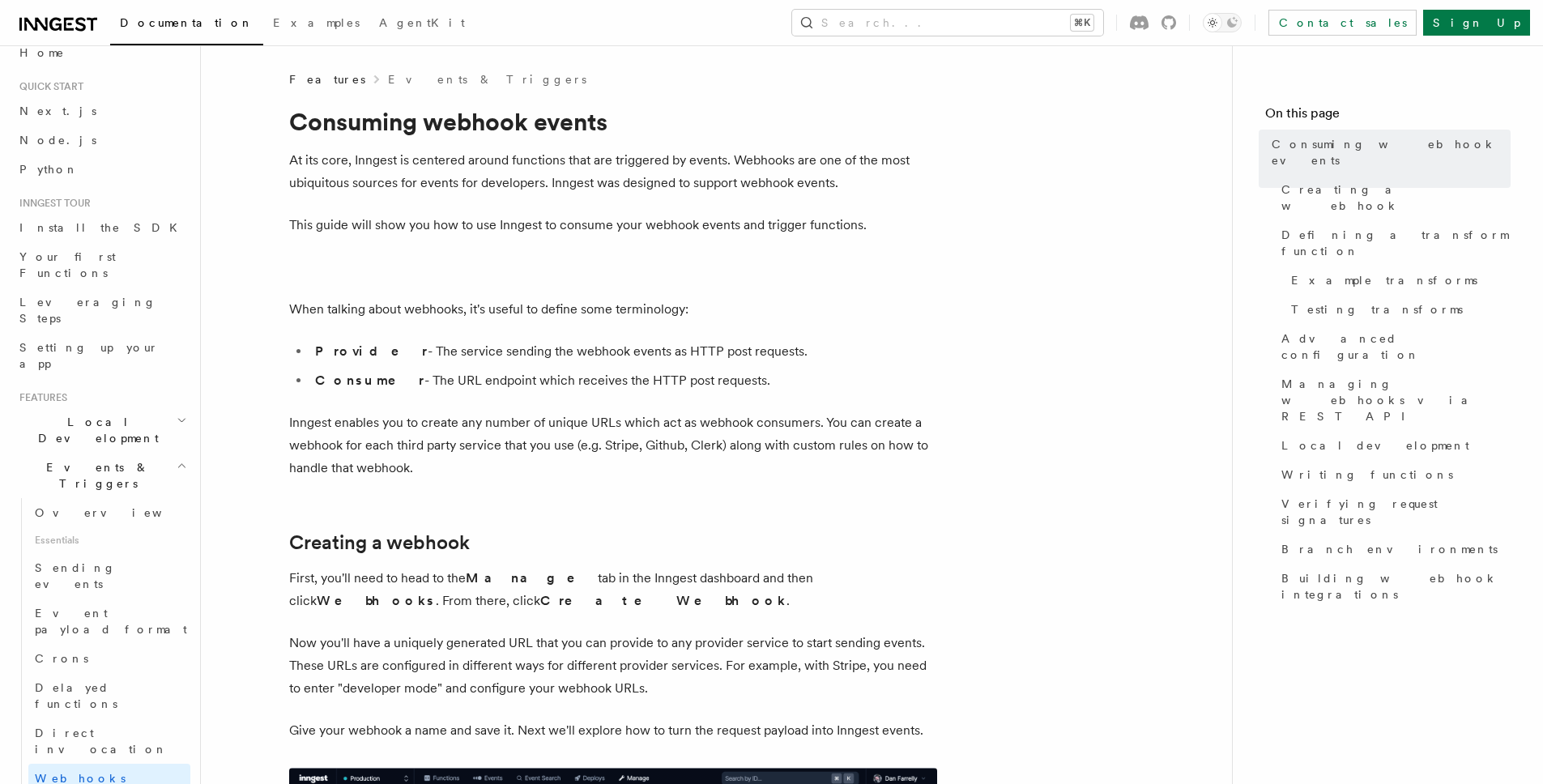
scroll to position [68, 0]
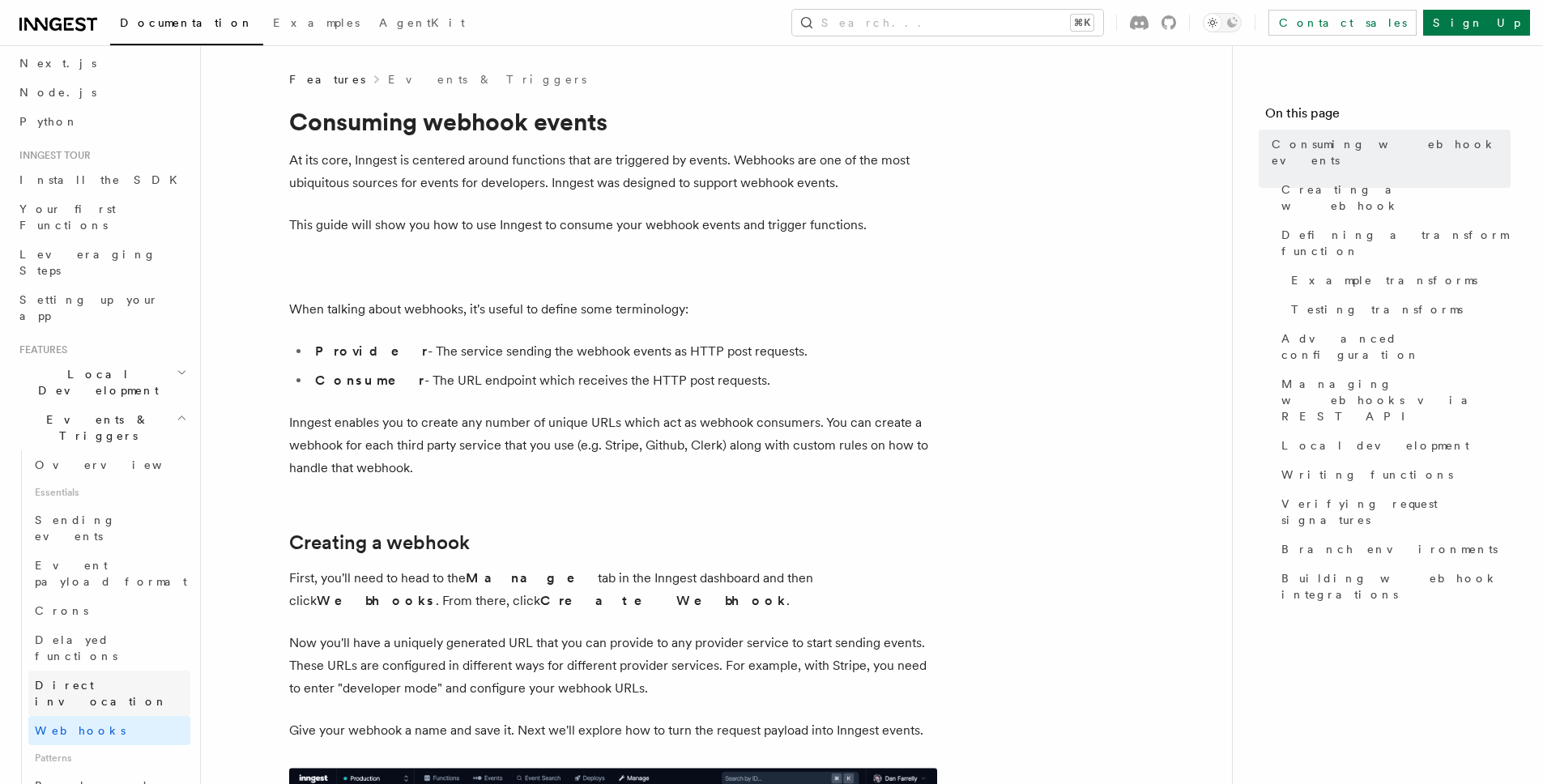
click at [105, 677] on span "Direct invocation" at bounding box center [112, 693] width 156 height 32
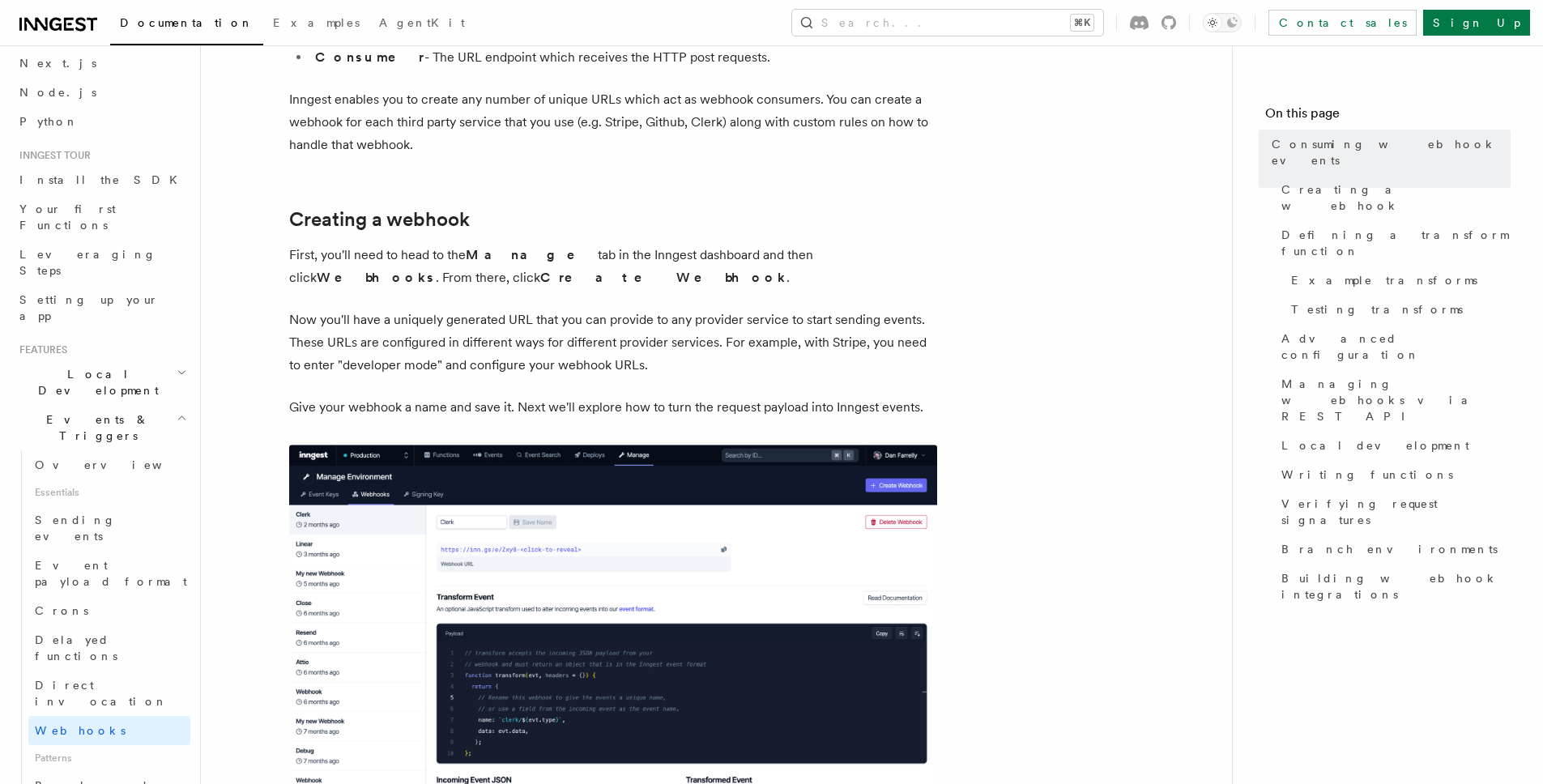
scroll to position [639, 0]
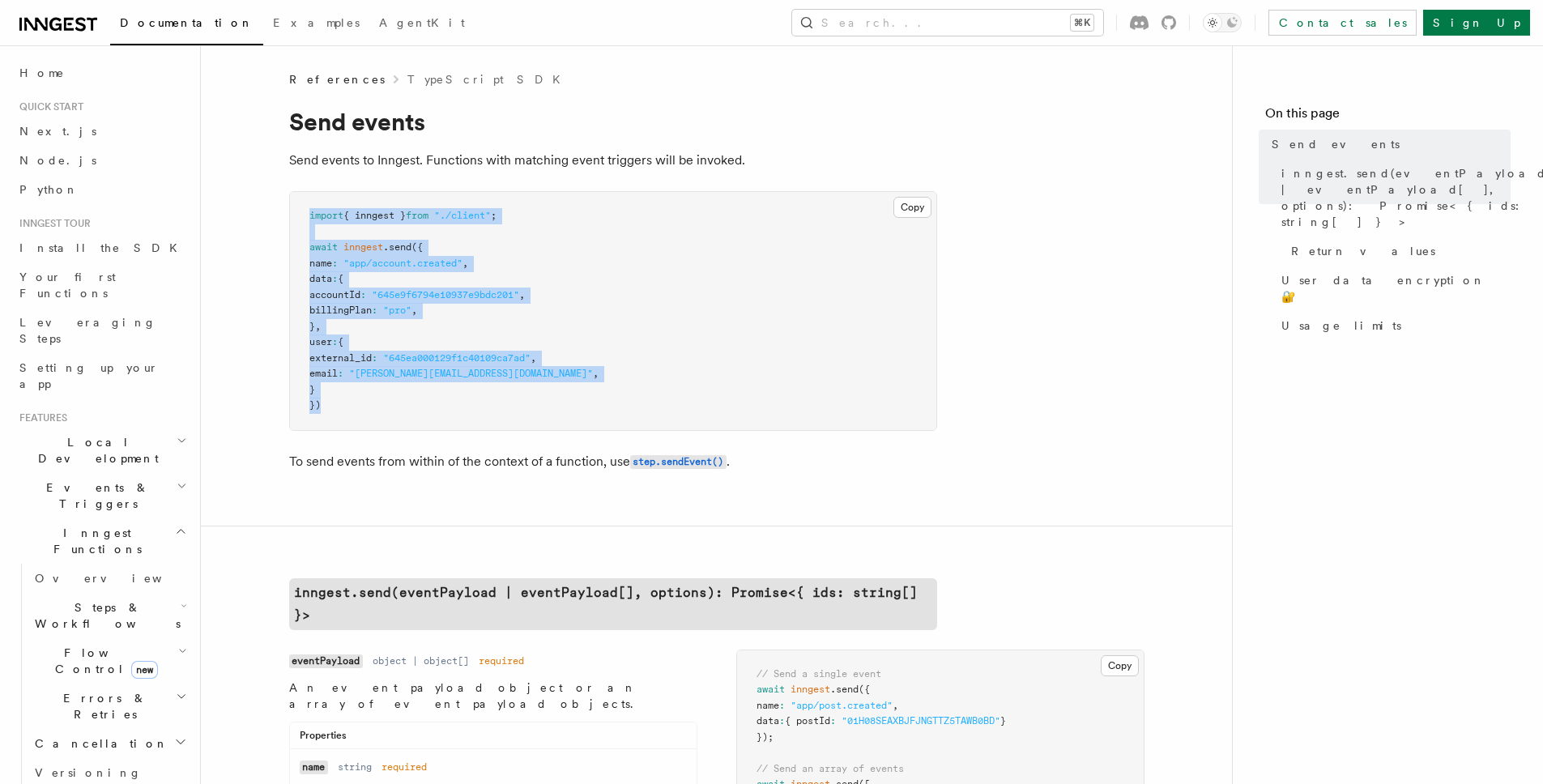
drag, startPoint x: 355, startPoint y: 427, endPoint x: 298, endPoint y: 201, distance: 233.1
click at [298, 201] on pre "import { inngest } from "./client" ; await inngest .send ({ name : "app/account…" at bounding box center [613, 311] width 646 height 238
click at [299, 201] on pre "import { inngest } from "./client" ; await inngest .send ({ name : "app/account…" at bounding box center [613, 311] width 646 height 238
drag, startPoint x: 357, startPoint y: 284, endPoint x: 457, endPoint y: 429, distance: 176.1
click at [457, 429] on div "Copy Copied import { inngest } from "./client" ; await inngest .send ({ name : …" at bounding box center [613, 311] width 648 height 239
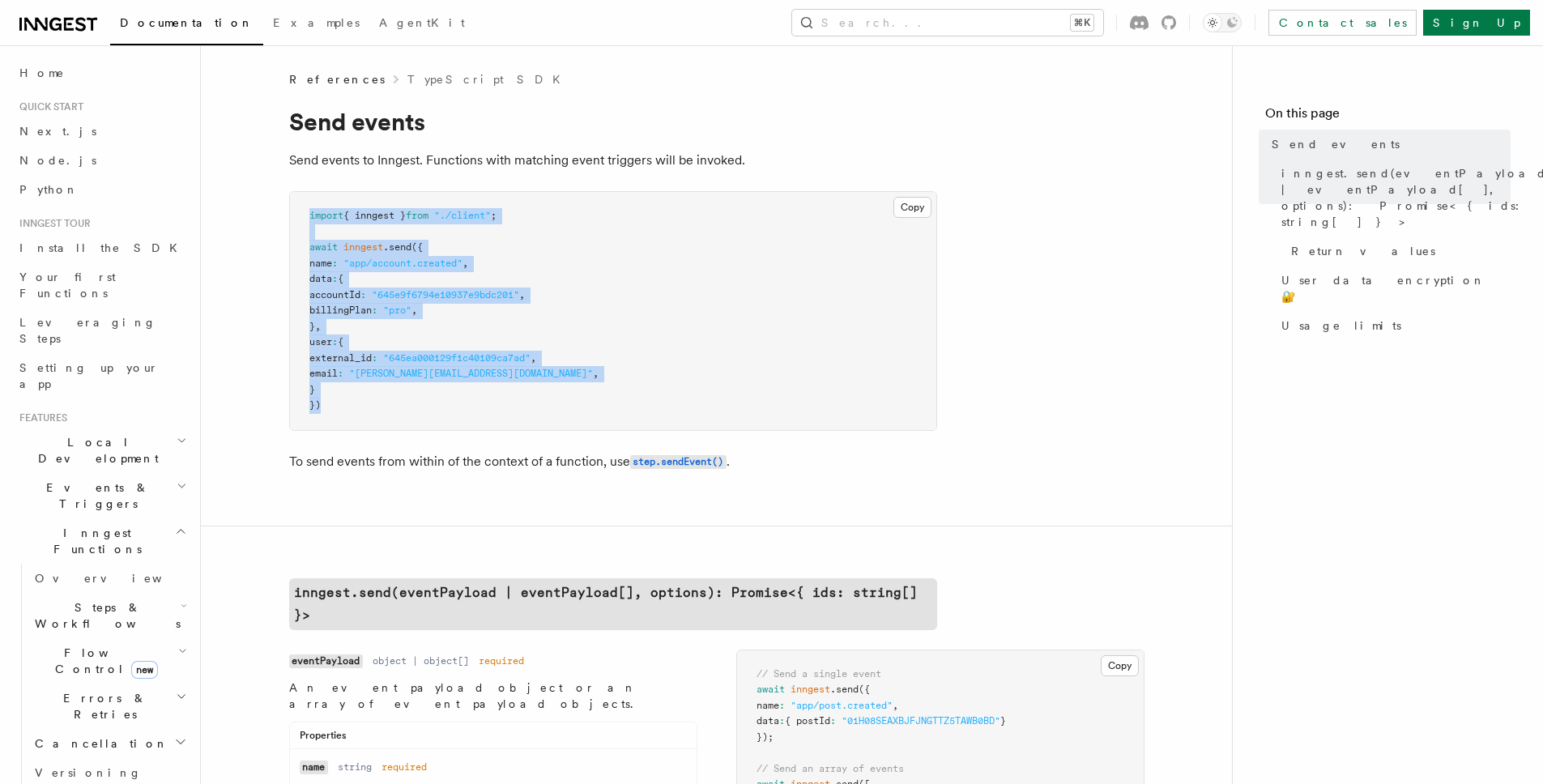
click at [457, 429] on div "Copy Copied import { inngest } from "./client" ; await inngest .send ({ name : …" at bounding box center [613, 311] width 648 height 239
drag, startPoint x: 486, startPoint y: 422, endPoint x: 294, endPoint y: 200, distance: 293.5
click at [294, 200] on pre "import { inngest } from "./client" ; await inngest .send ({ name : "app/account…" at bounding box center [613, 311] width 646 height 238
drag, startPoint x: 304, startPoint y: 210, endPoint x: 448, endPoint y: 427, distance: 260.4
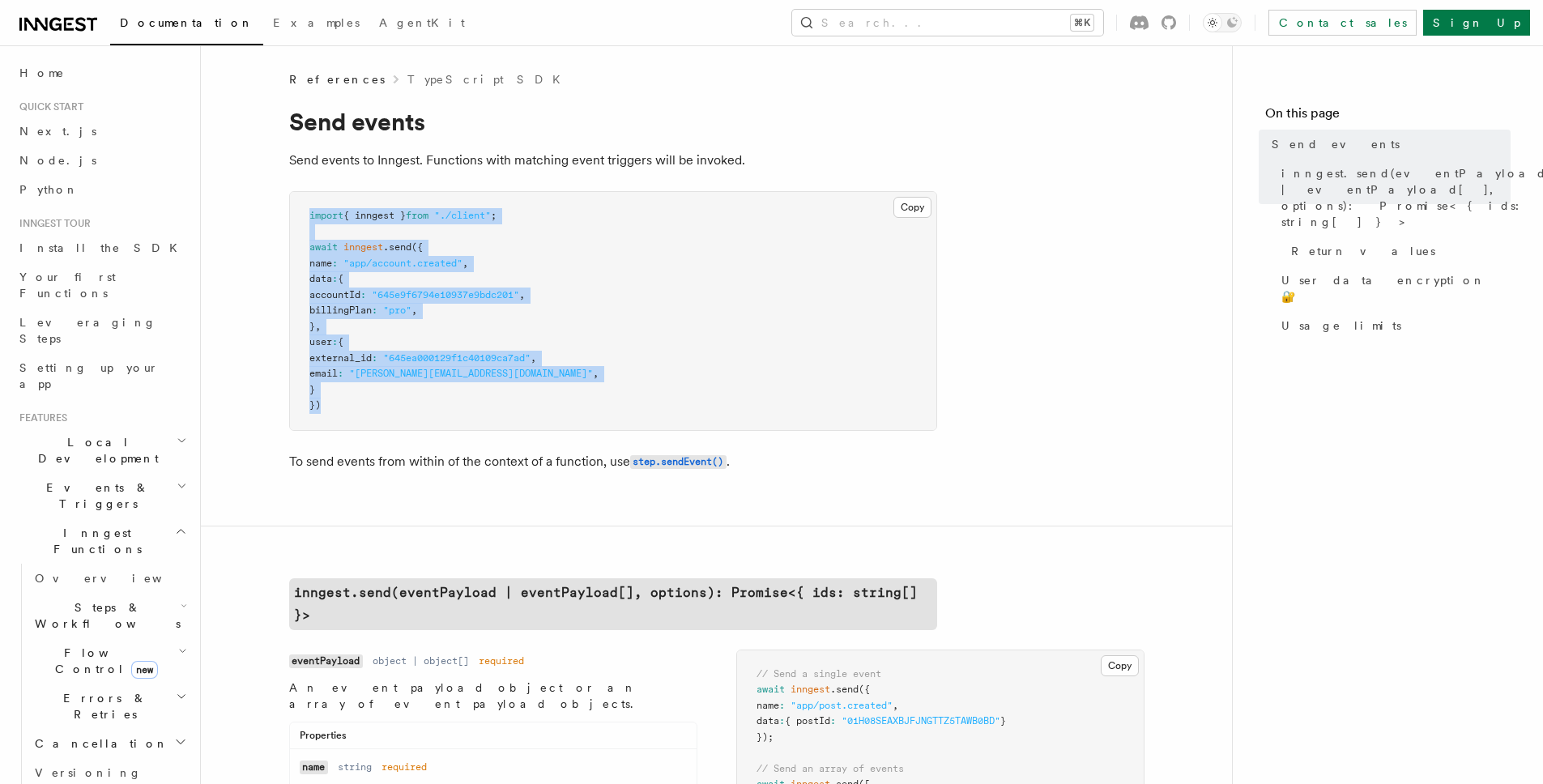
click at [448, 427] on pre "import { inngest } from "./client" ; await inngest .send ({ name : "app/account…" at bounding box center [613, 311] width 646 height 238
click at [468, 402] on pre "import { inngest } from "./client" ; await inngest .send ({ name : "app/account…" at bounding box center [613, 311] width 646 height 238
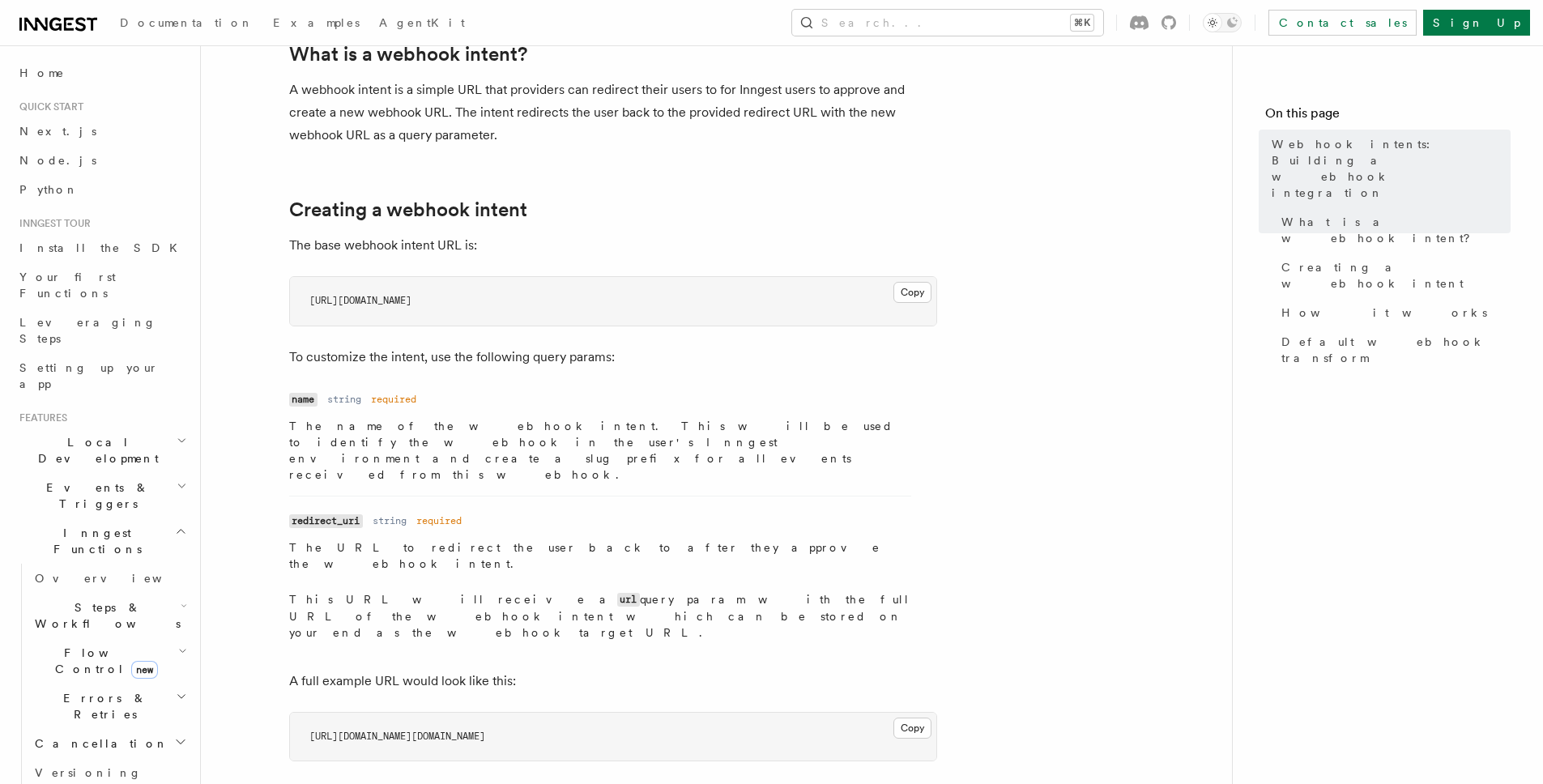
scroll to position [270, 0]
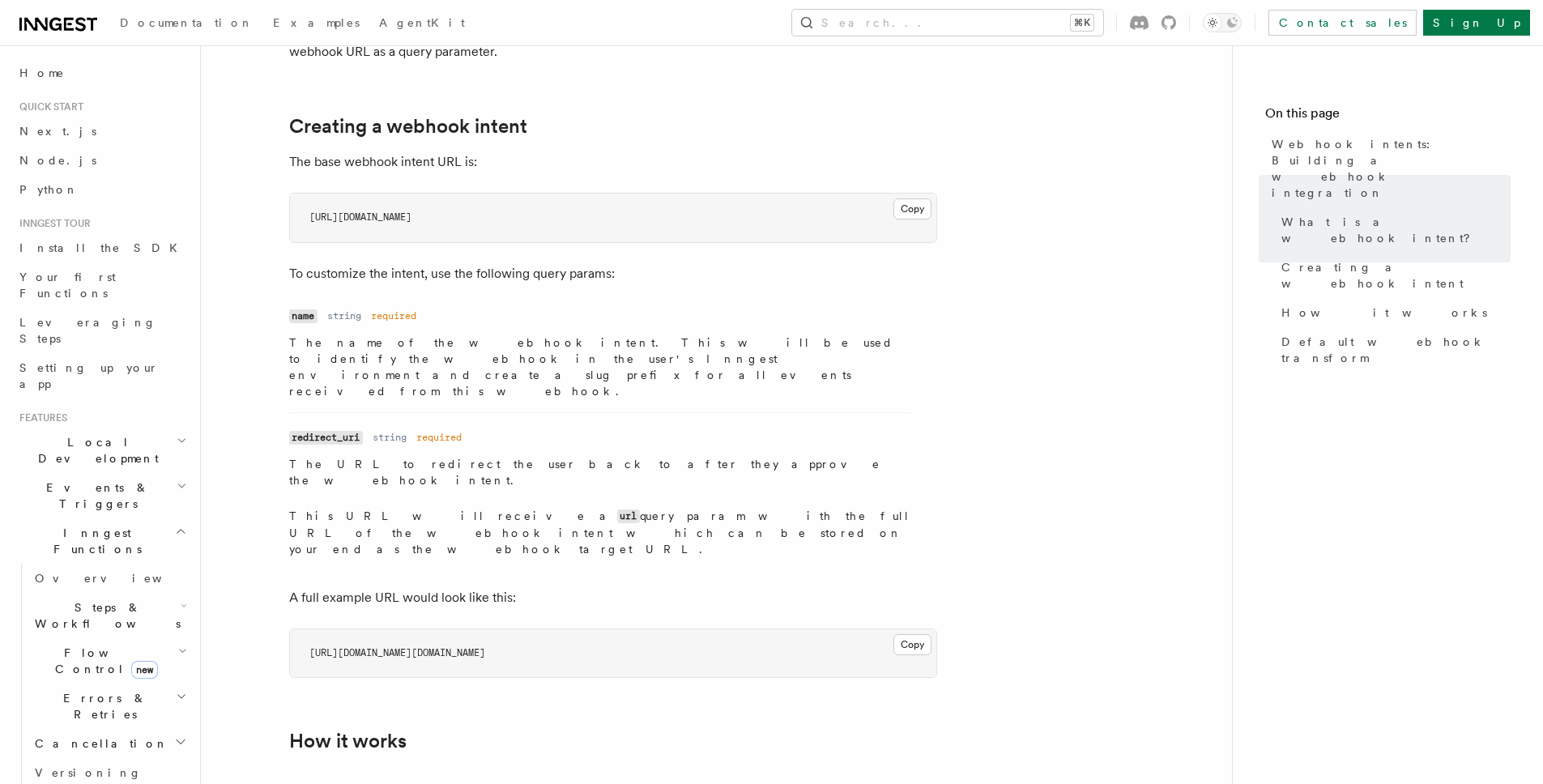
click at [314, 431] on code "redirect_uri" at bounding box center [326, 437] width 74 height 14
click at [398, 412] on li "Name redirect_uri Type string Required required Description The URL to redirect…" at bounding box center [601, 485] width 622 height 145
click at [367, 456] on dd "The URL to redirect the user back to after they approve the webhook intent. Thi…" at bounding box center [601, 506] width 622 height 101
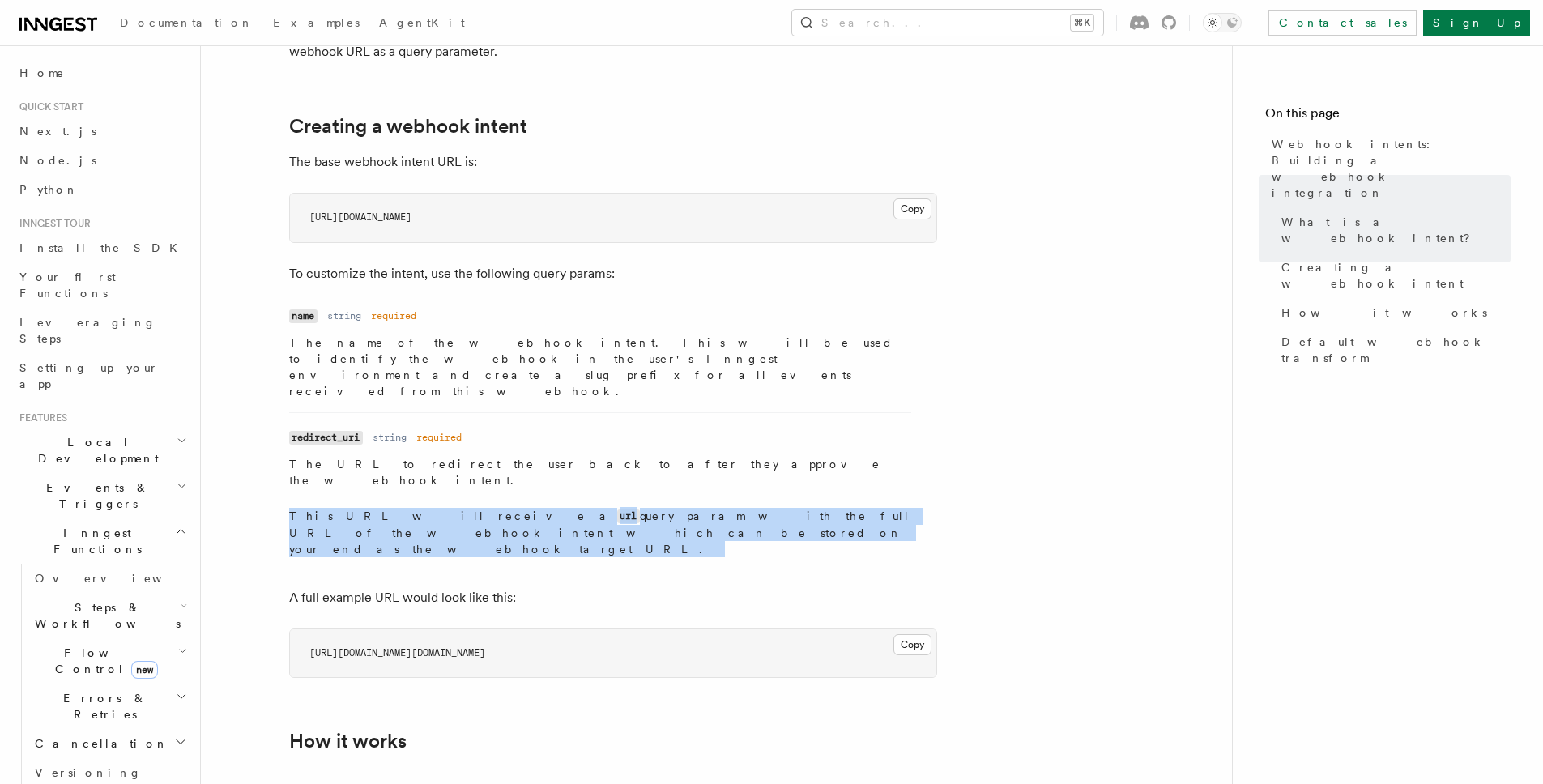
click at [367, 456] on dd "The URL to redirect the user back to after they approve the webhook intent. Thi…" at bounding box center [601, 506] width 622 height 101
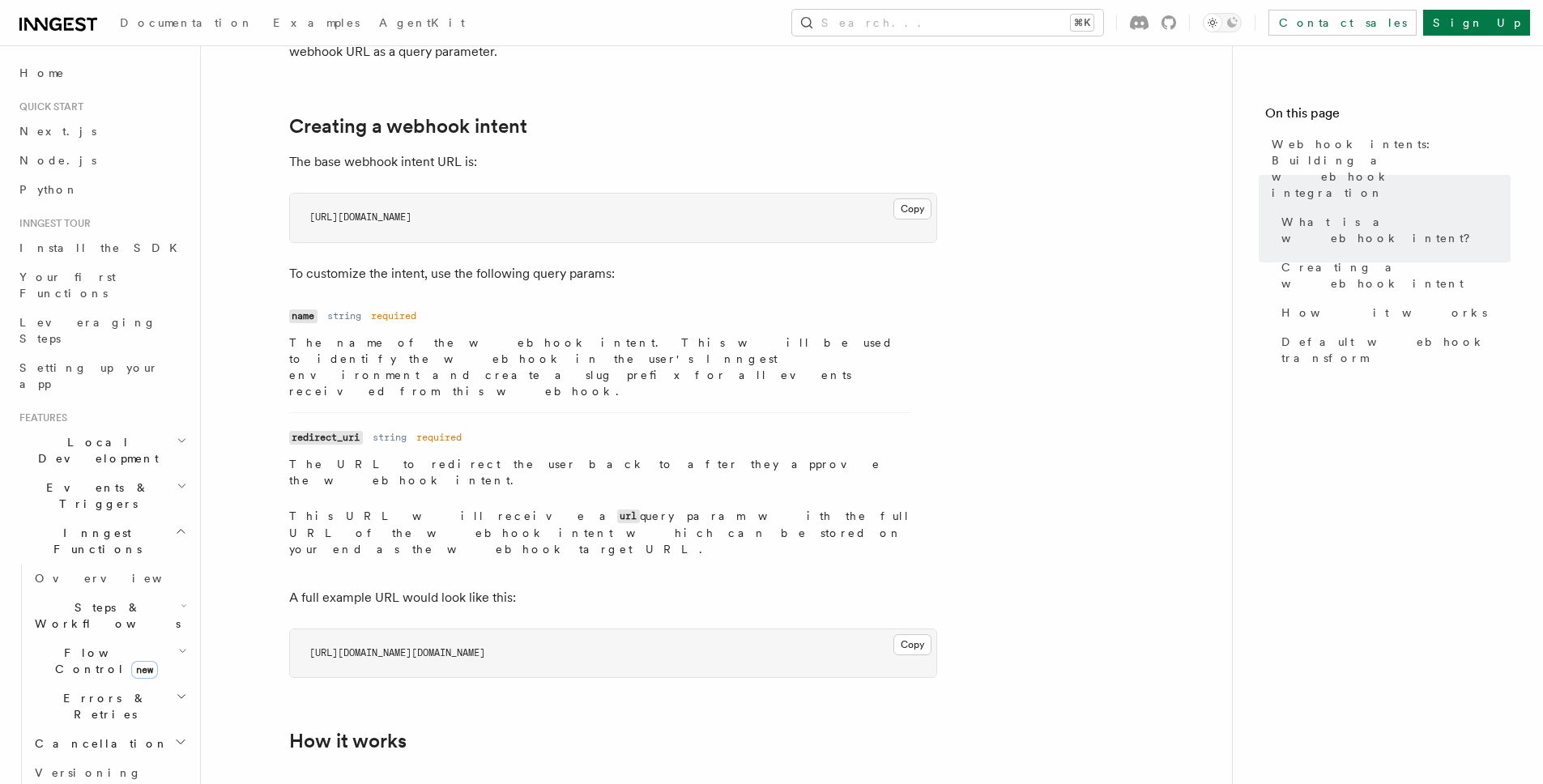
click at [388, 456] on p "The URL to redirect the user back to after they approve the webhook intent." at bounding box center [601, 471] width 622 height 32
drag, startPoint x: 388, startPoint y: 414, endPoint x: 436, endPoint y: 466, distance: 70.8
click at [433, 465] on dd "The URL to redirect the user back to after they approve the webhook intent. Thi…" at bounding box center [601, 506] width 622 height 101
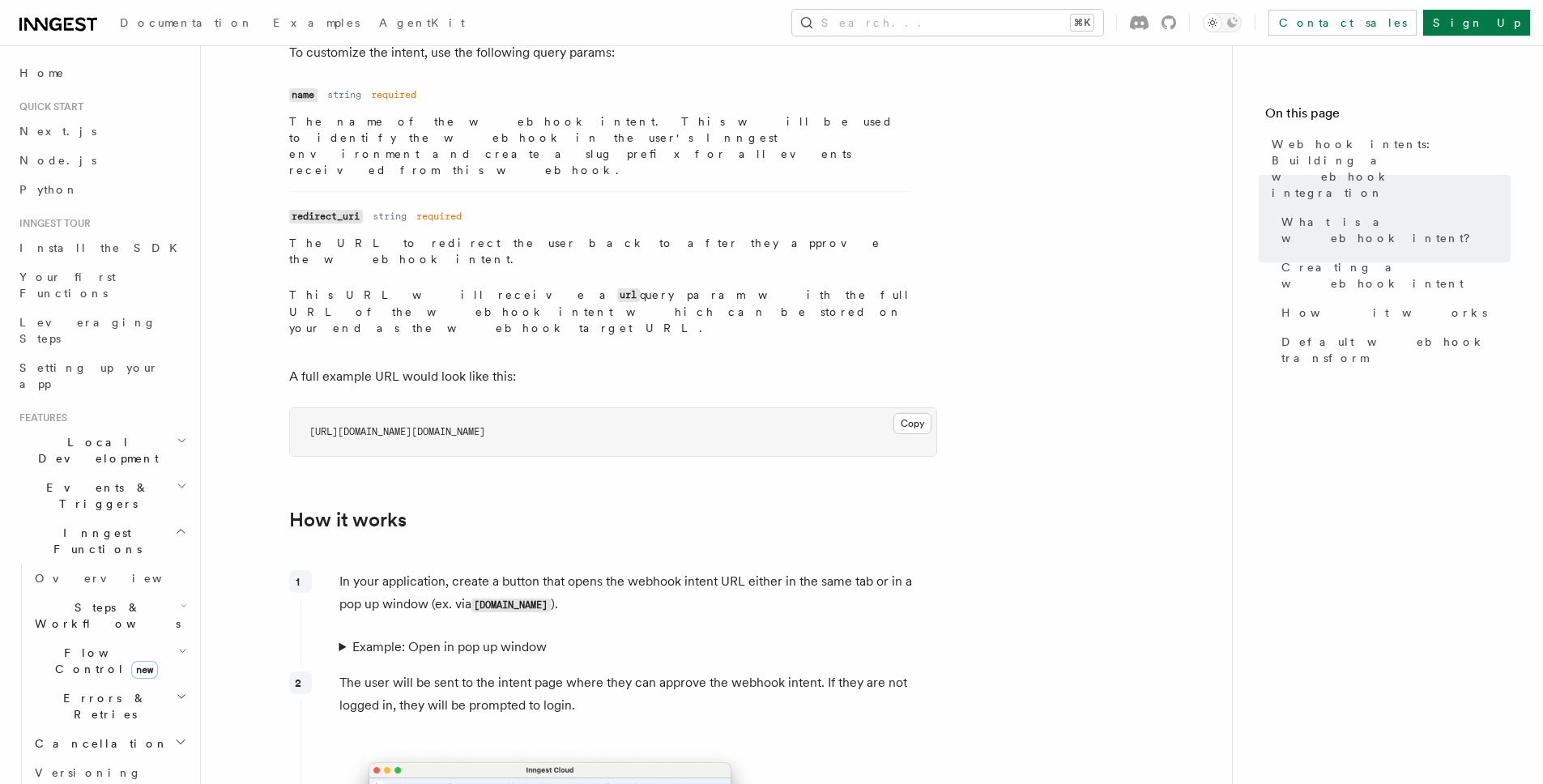
scroll to position [574, 0]
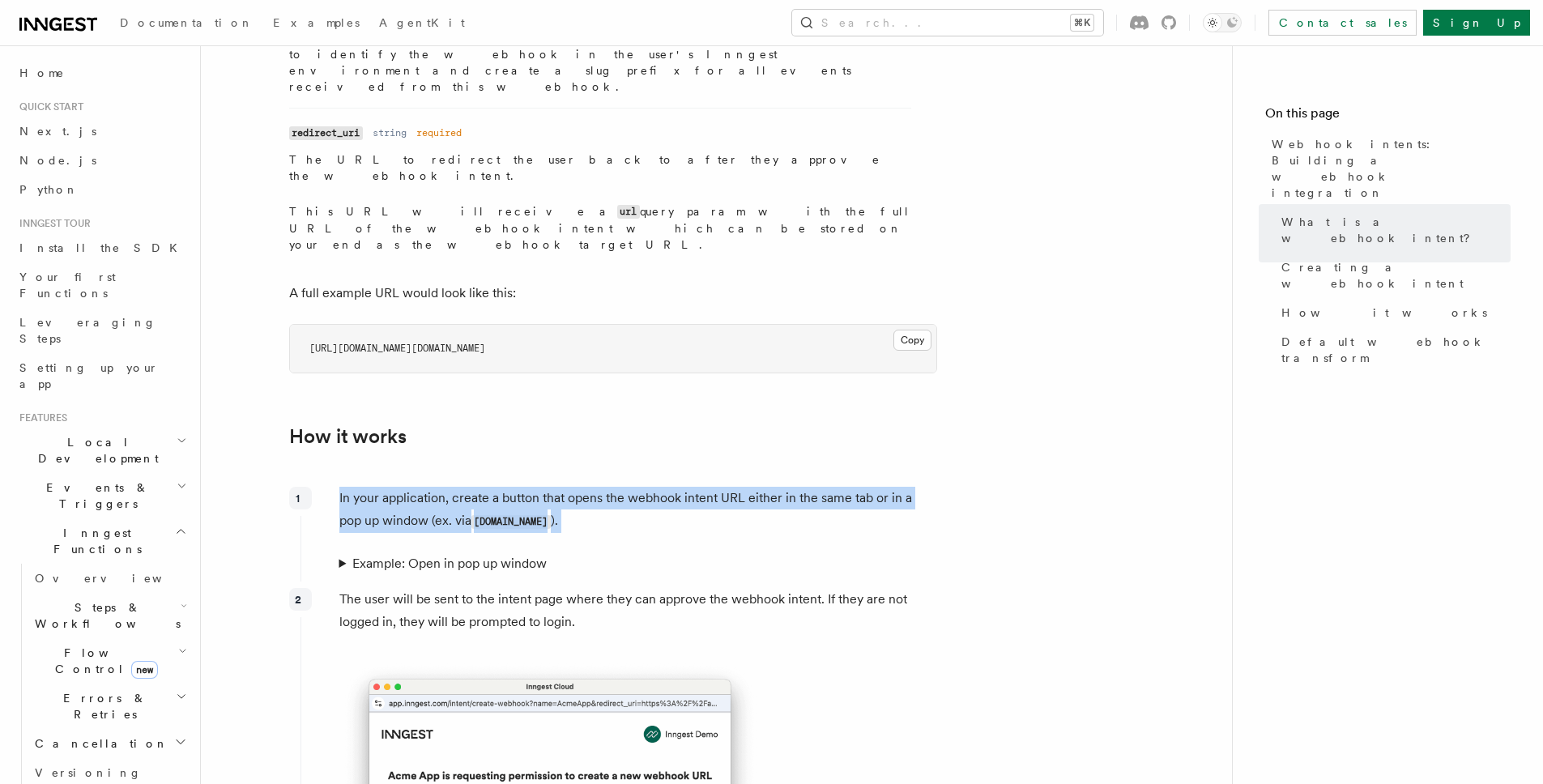
click at [620, 476] on article "Webhook intents: Building a webhook integration Webhook intents is a feature th…" at bounding box center [716, 751] width 979 height 2510
click at [620, 480] on div "In your application, create a button that opens the webhook intent URL either i…" at bounding box center [618, 527] width 636 height 95
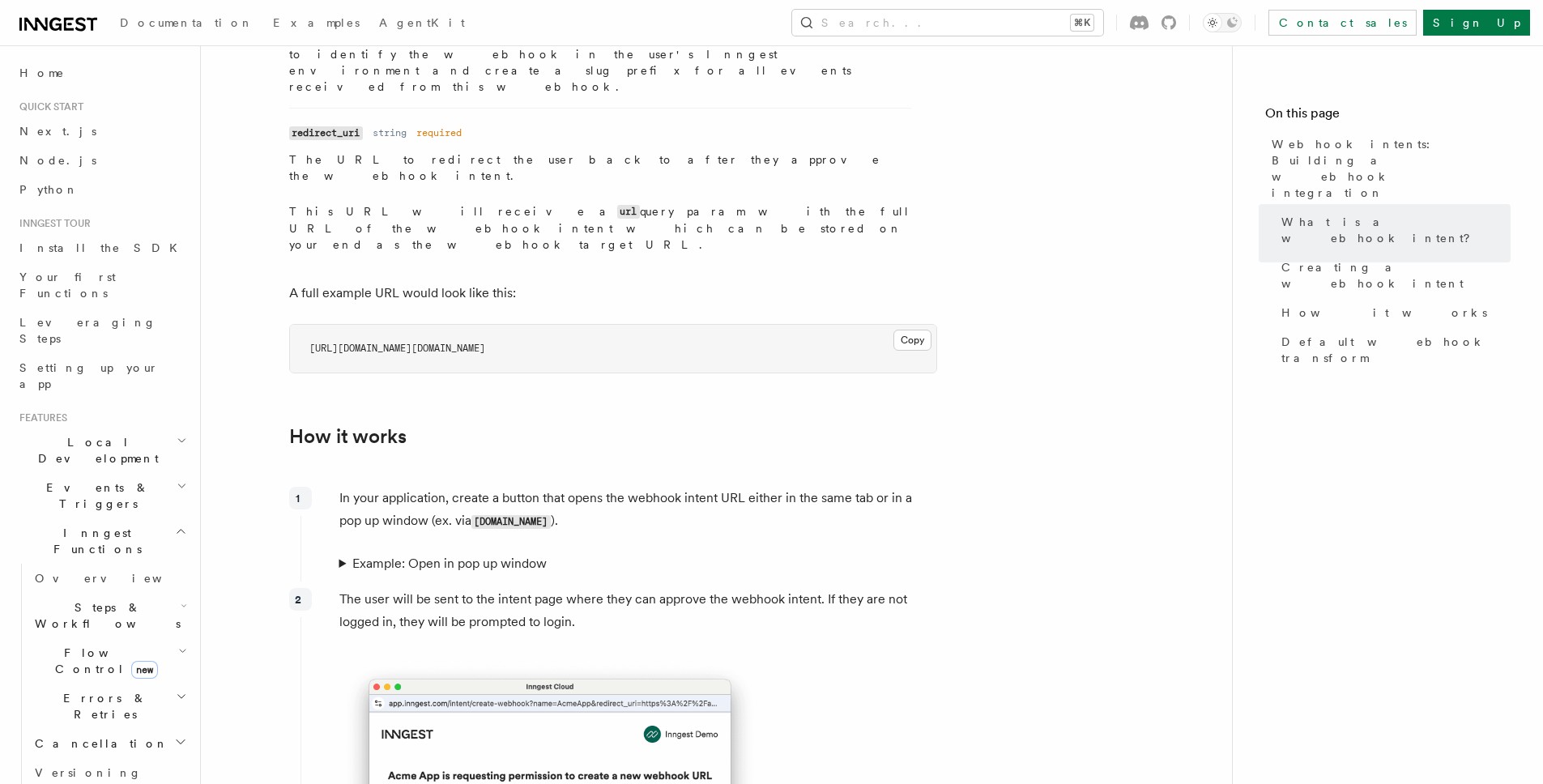
scroll to position [653, 0]
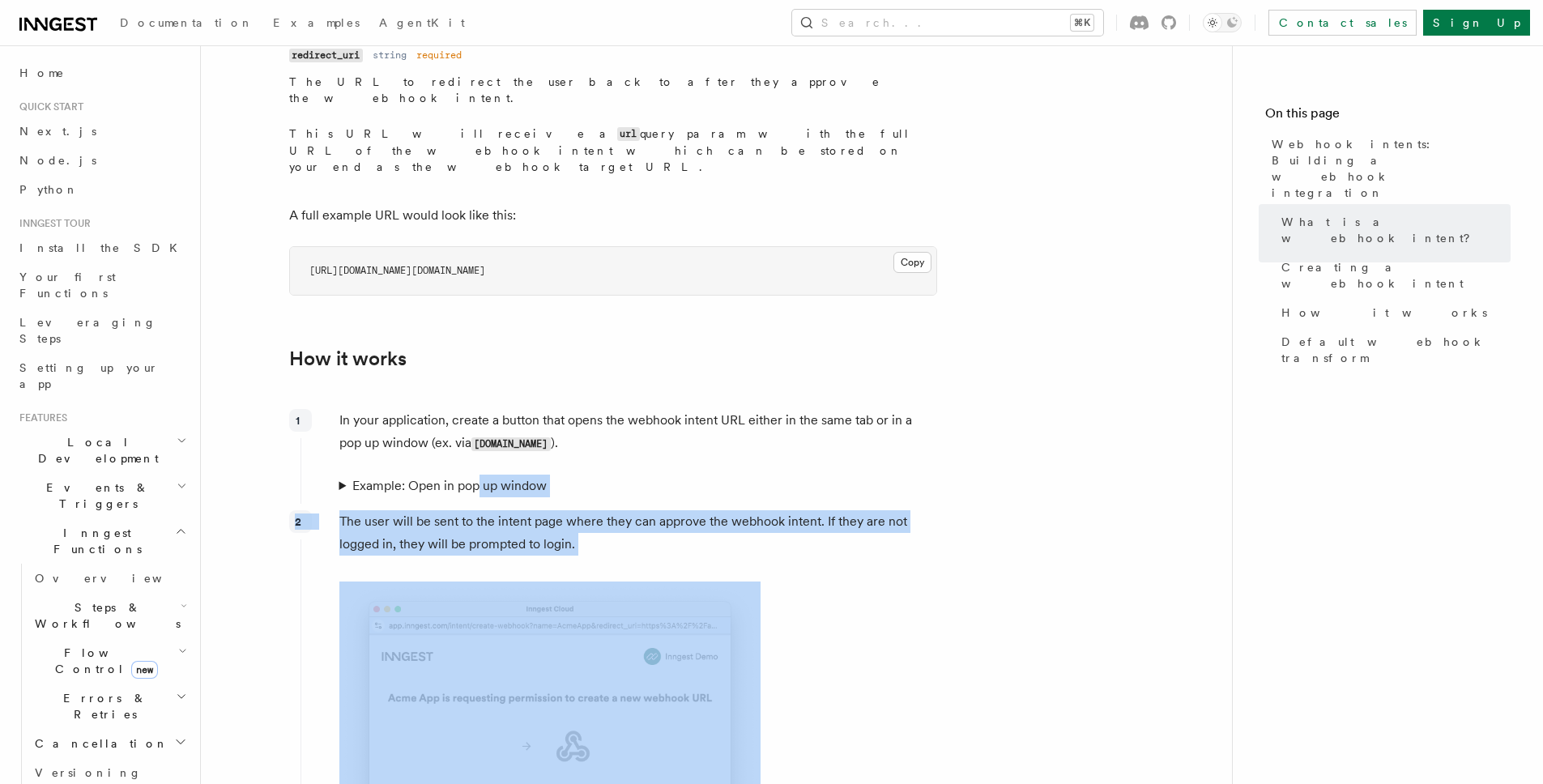
drag, startPoint x: 490, startPoint y: 427, endPoint x: 527, endPoint y: 481, distance: 65.5
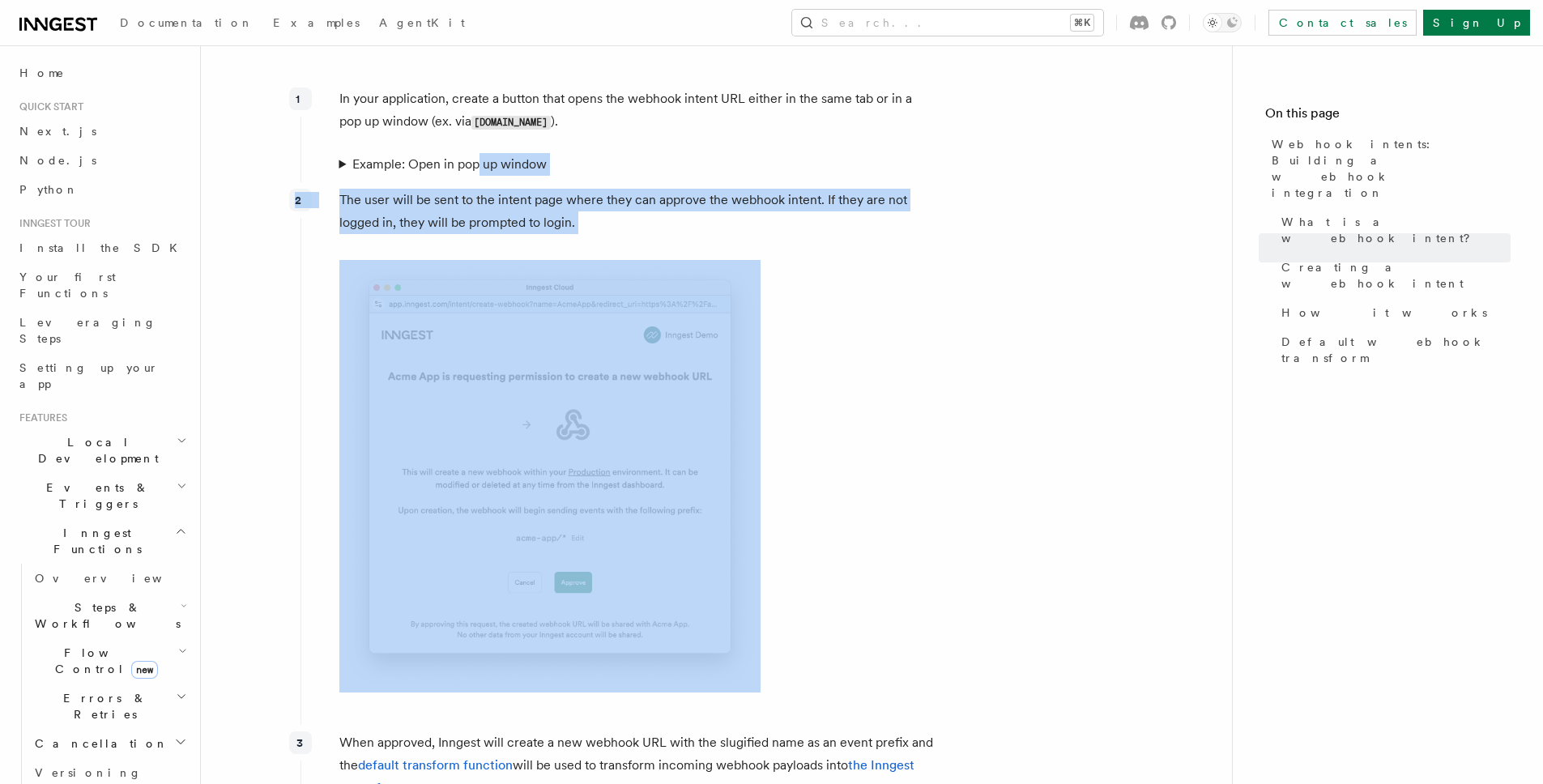
scroll to position [1317, 0]
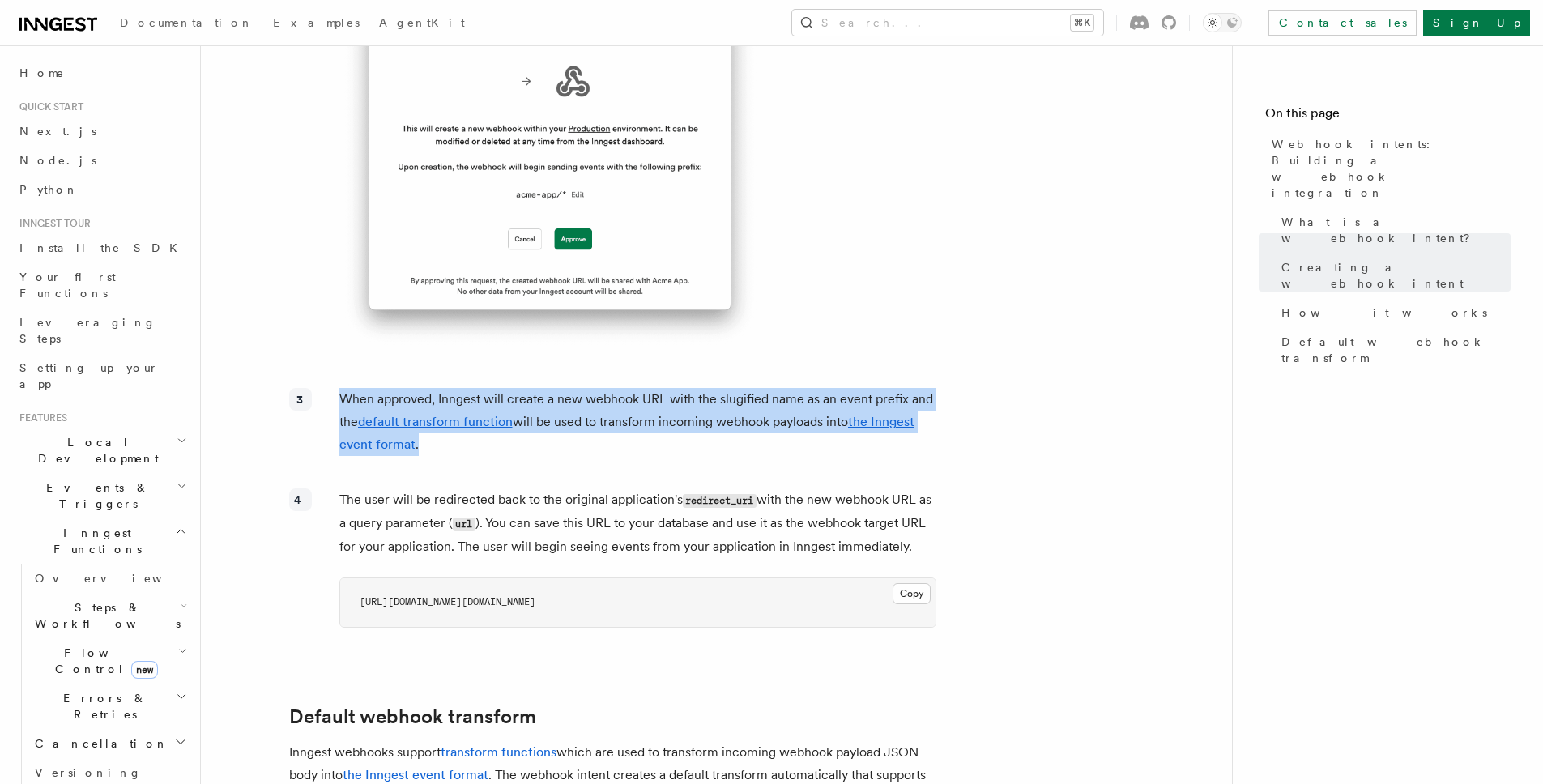
drag, startPoint x: 558, startPoint y: 314, endPoint x: 562, endPoint y: 375, distance: 61.1
click at [562, 382] on div "When approved, Inngest will create a new webhook URL with the slugified name as…" at bounding box center [618, 428] width 636 height 94
click at [562, 387] on p "When approved, Inngest will create a new webhook URL with the slugified name as…" at bounding box center [638, 422] width 597 height 68
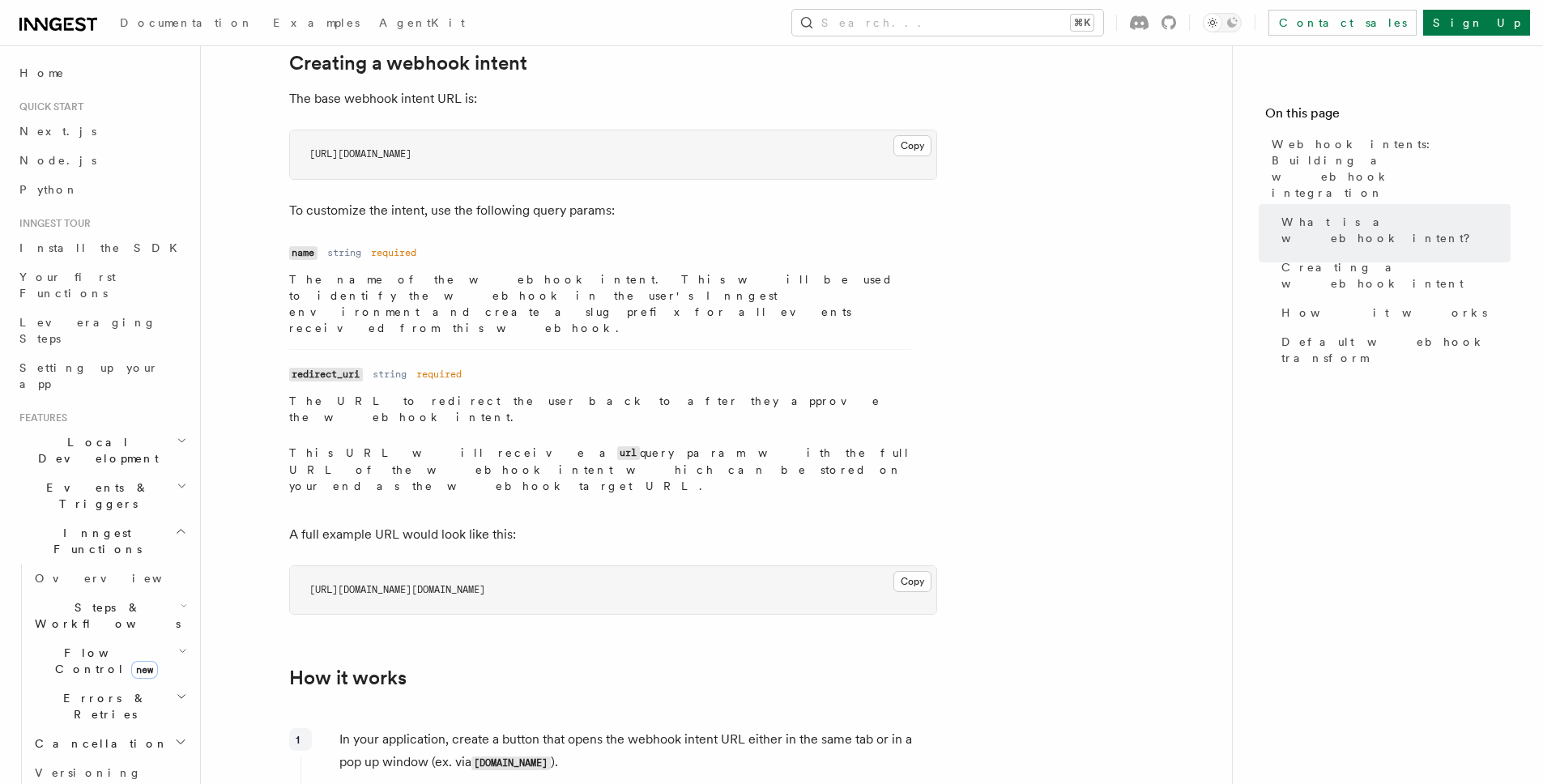
scroll to position [0, 0]
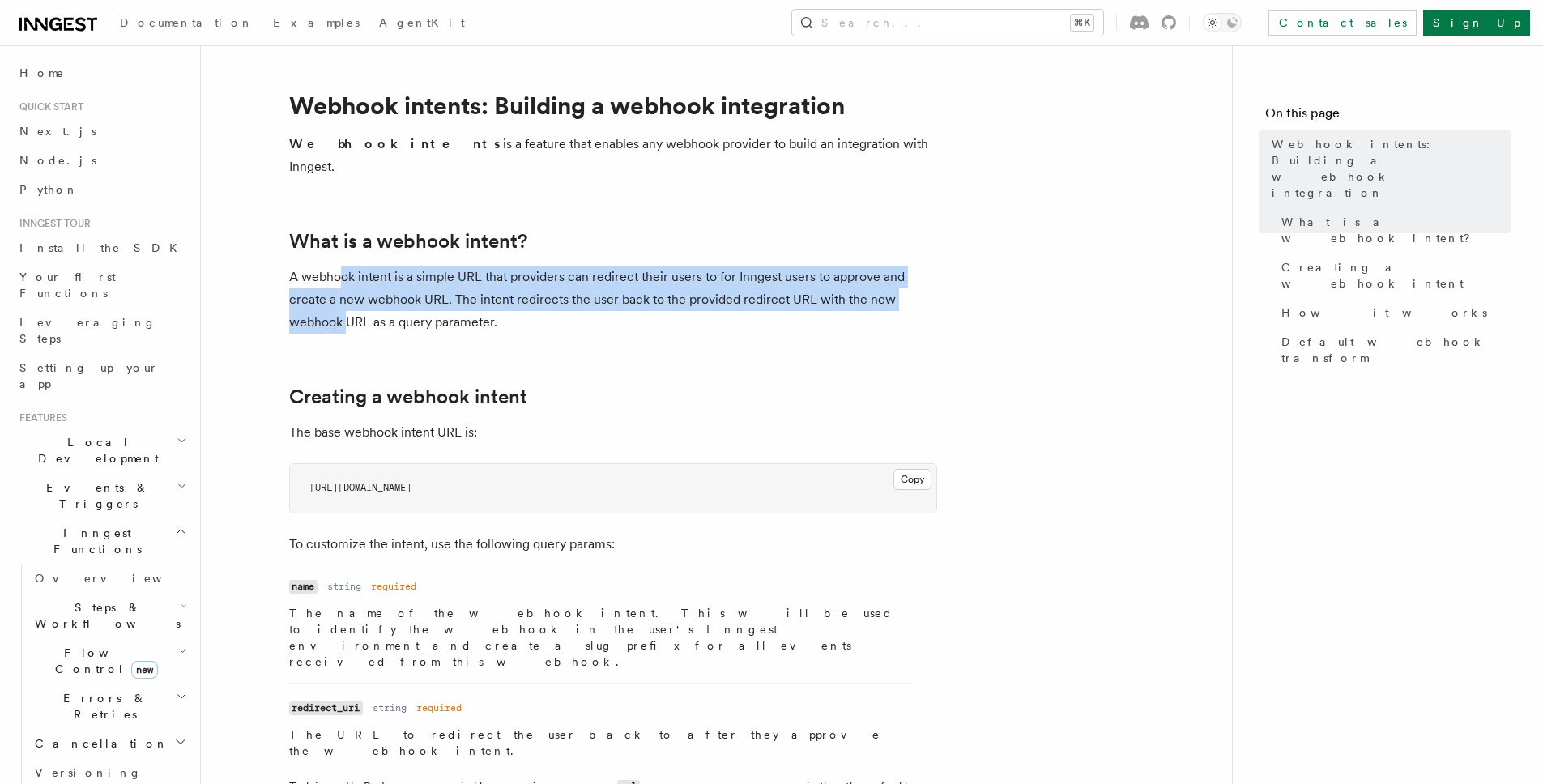
drag, startPoint x: 337, startPoint y: 249, endPoint x: 345, endPoint y: 302, distance: 53.6
click at [345, 302] on p "A webhook intent is a simple URL that providers can redirect their users to for…" at bounding box center [613, 299] width 648 height 68
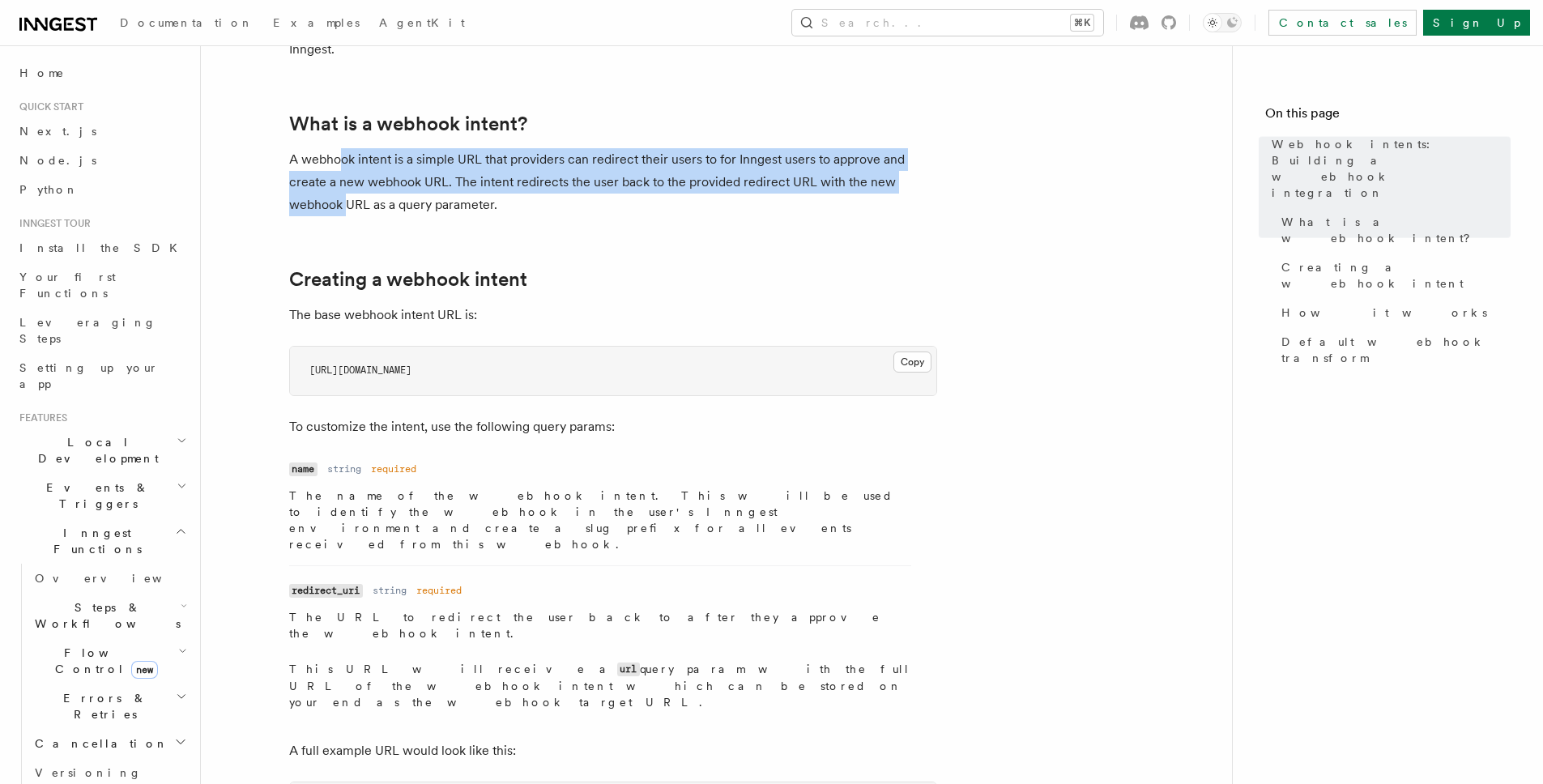
scroll to position [200, 0]
